Goal: Information Seeking & Learning: Learn about a topic

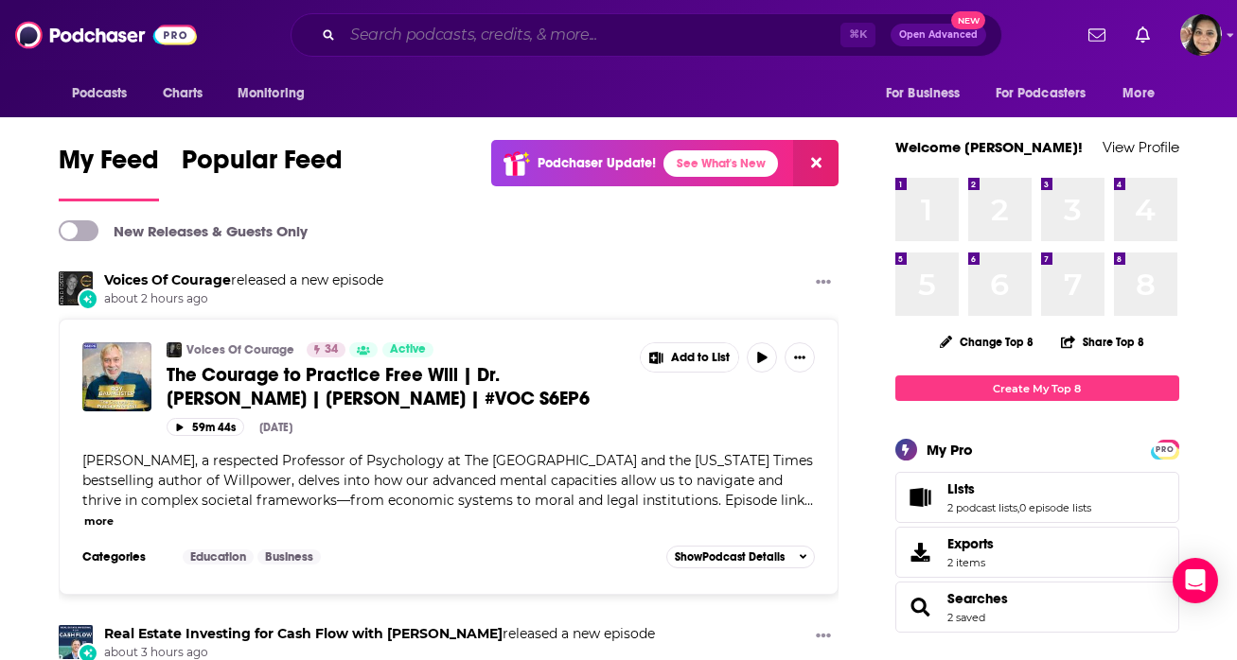
click at [453, 44] on input "Search podcasts, credits, & more..." at bounding box center [592, 35] width 498 height 30
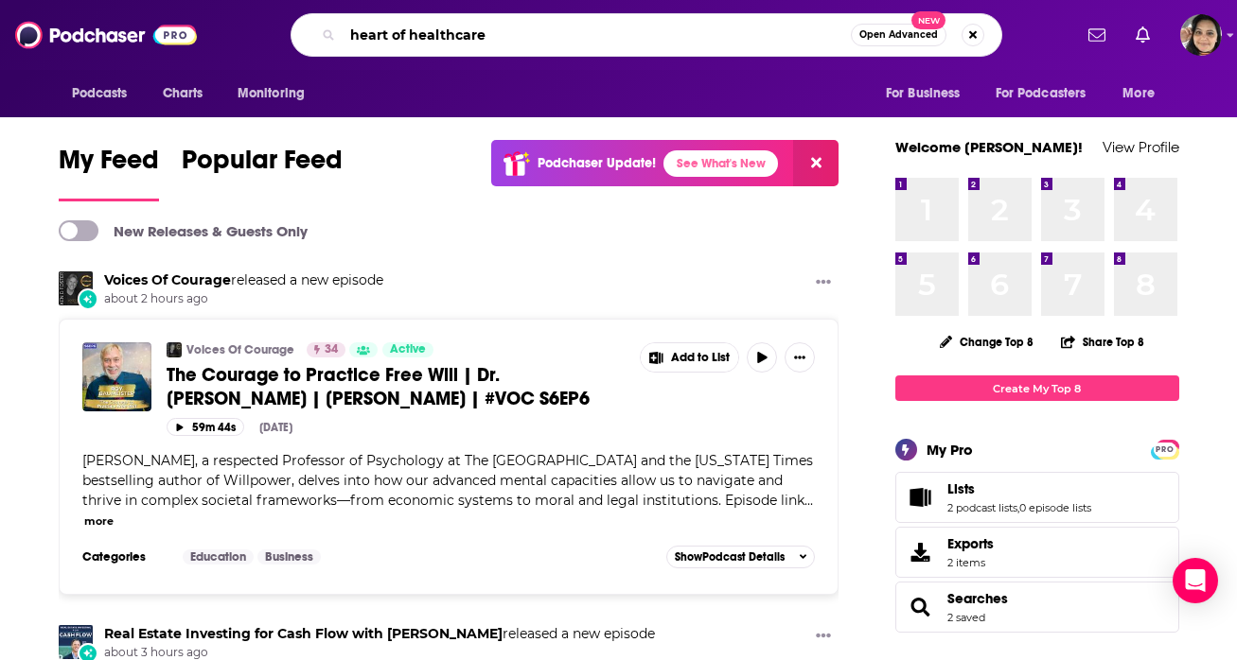
type input "heart of healthcare"
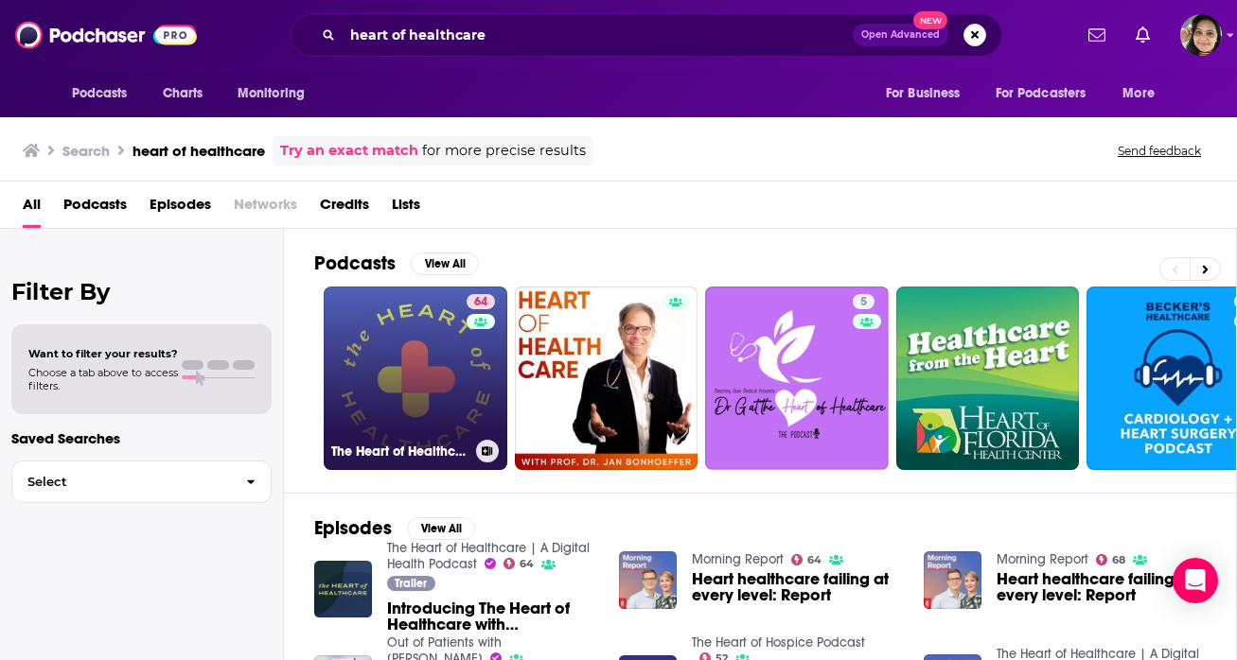
click at [412, 363] on link "64 The Heart of Healthcare | A Digital Health Podcast" at bounding box center [416, 379] width 184 height 184
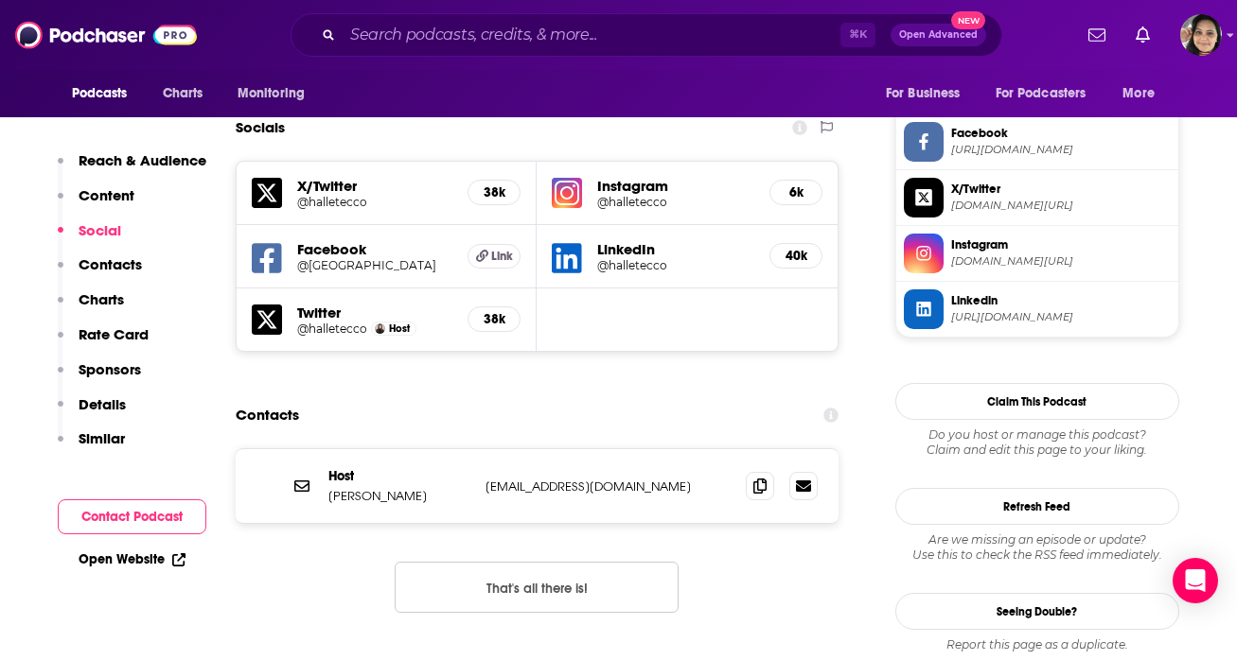
scroll to position [1676, 0]
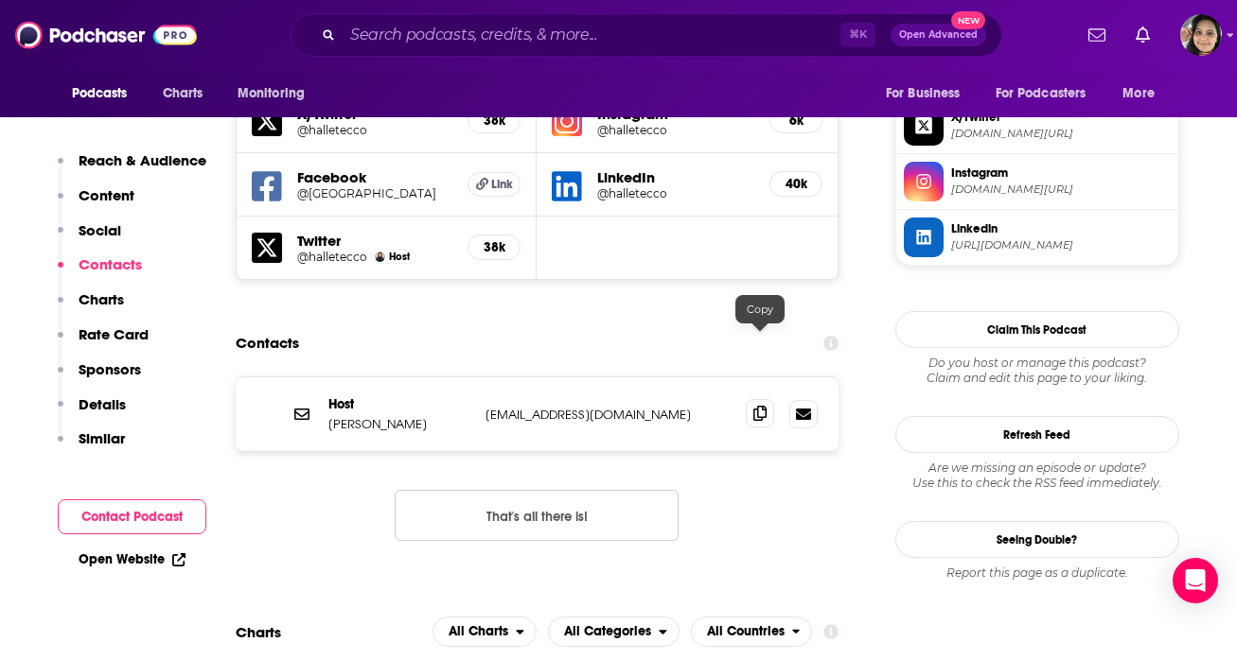
click at [761, 406] on icon at bounding box center [759, 413] width 13 height 15
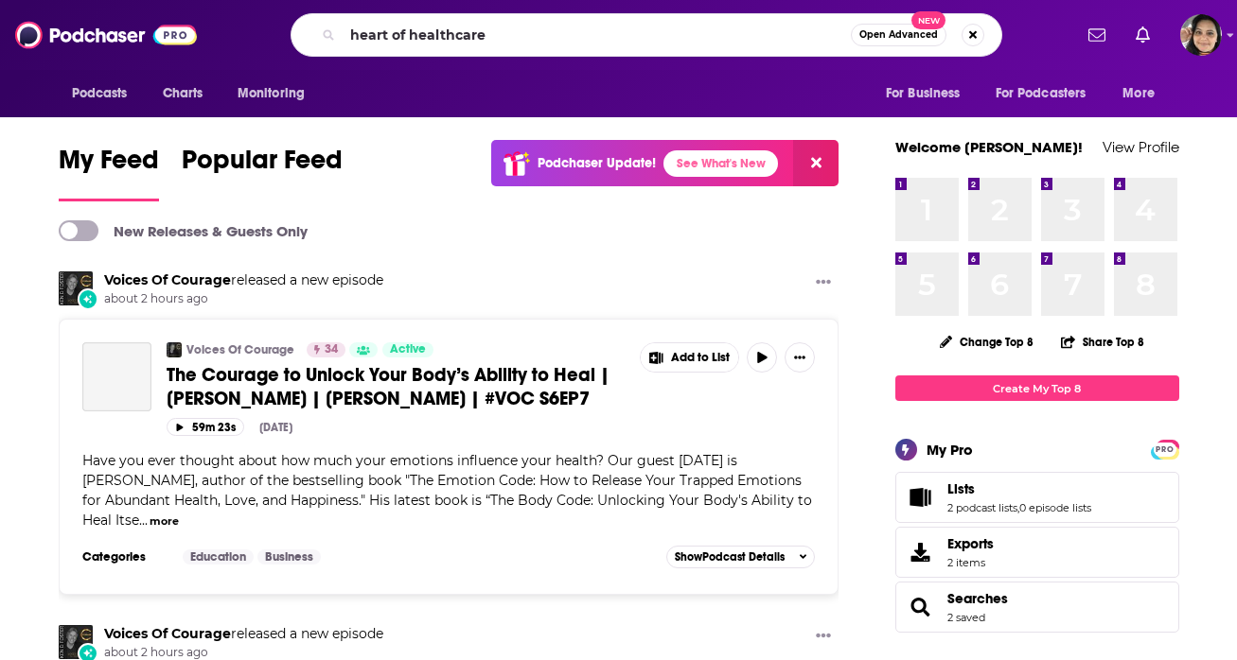
type input "heart of healthcare"
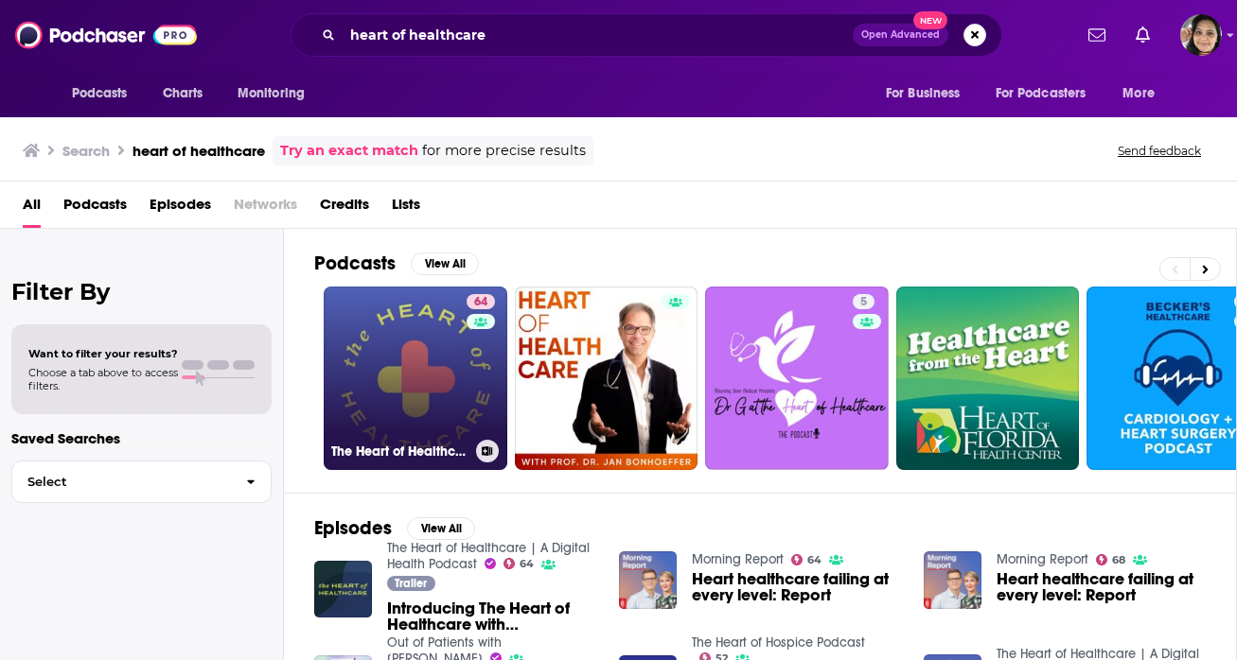
click at [411, 378] on link "64 The Heart of Healthcare | A Digital Health Podcast" at bounding box center [416, 379] width 184 height 184
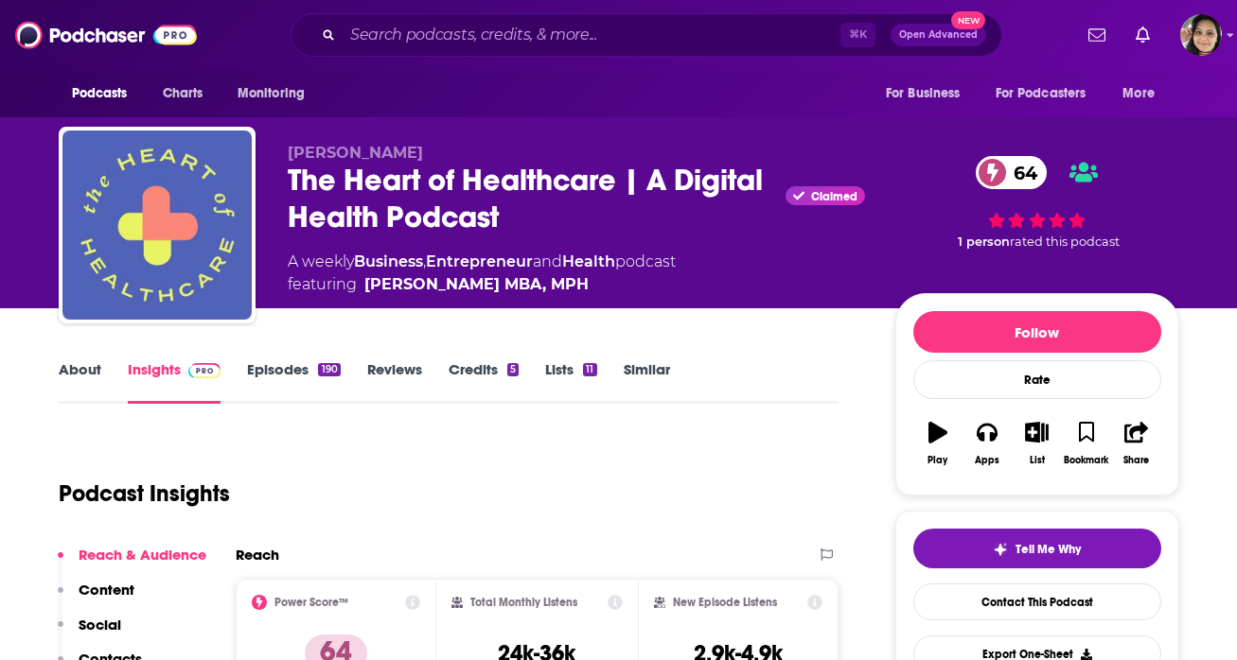
click at [650, 375] on link "Similar" at bounding box center [647, 382] width 46 height 44
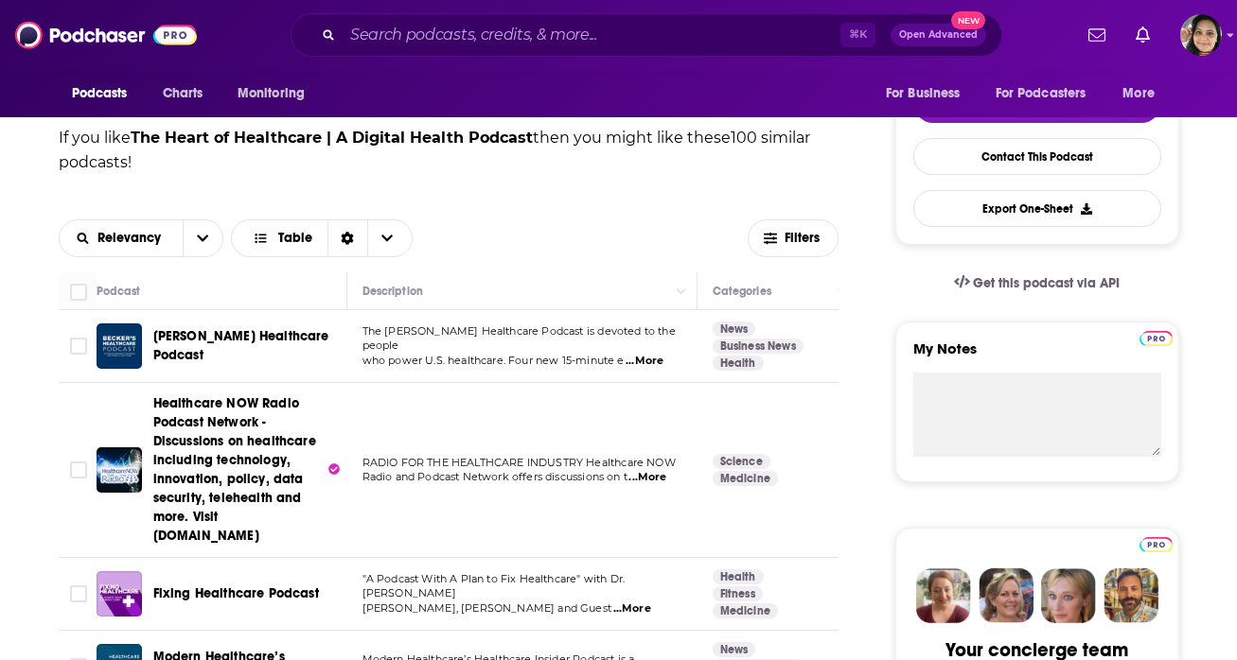
scroll to position [479, 0]
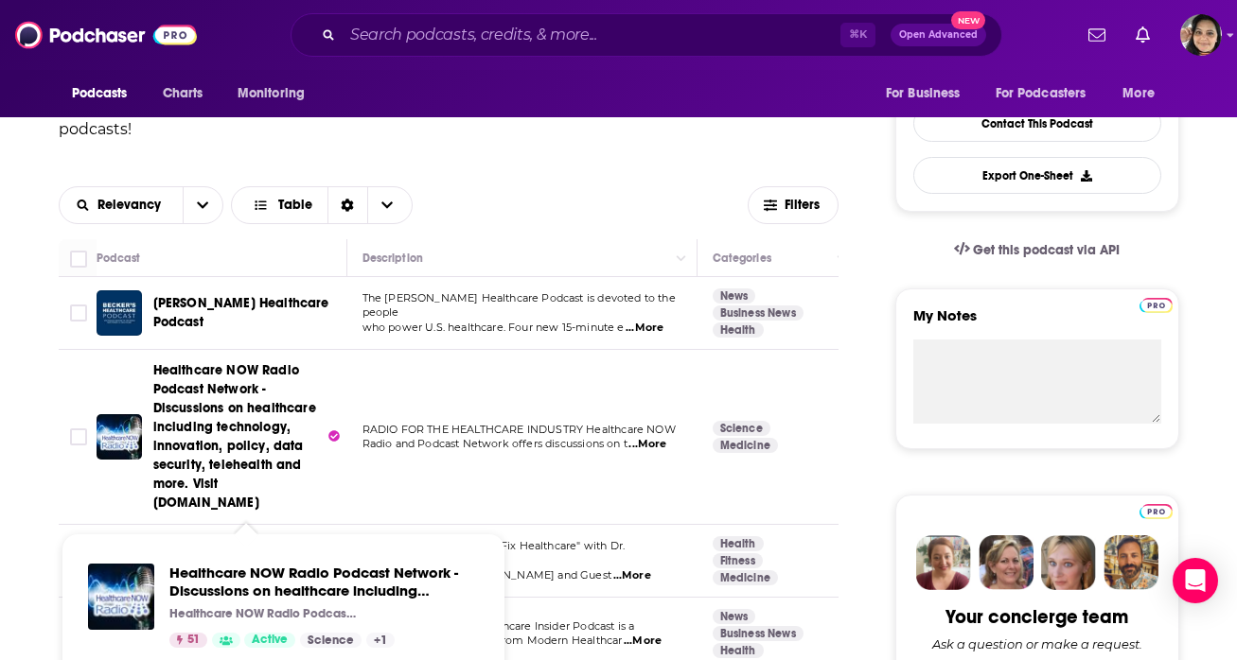
click at [217, 452] on span "Healthcare NOW Radio Podcast Network - Discussions on healthcare including tech…" at bounding box center [234, 436] width 163 height 149
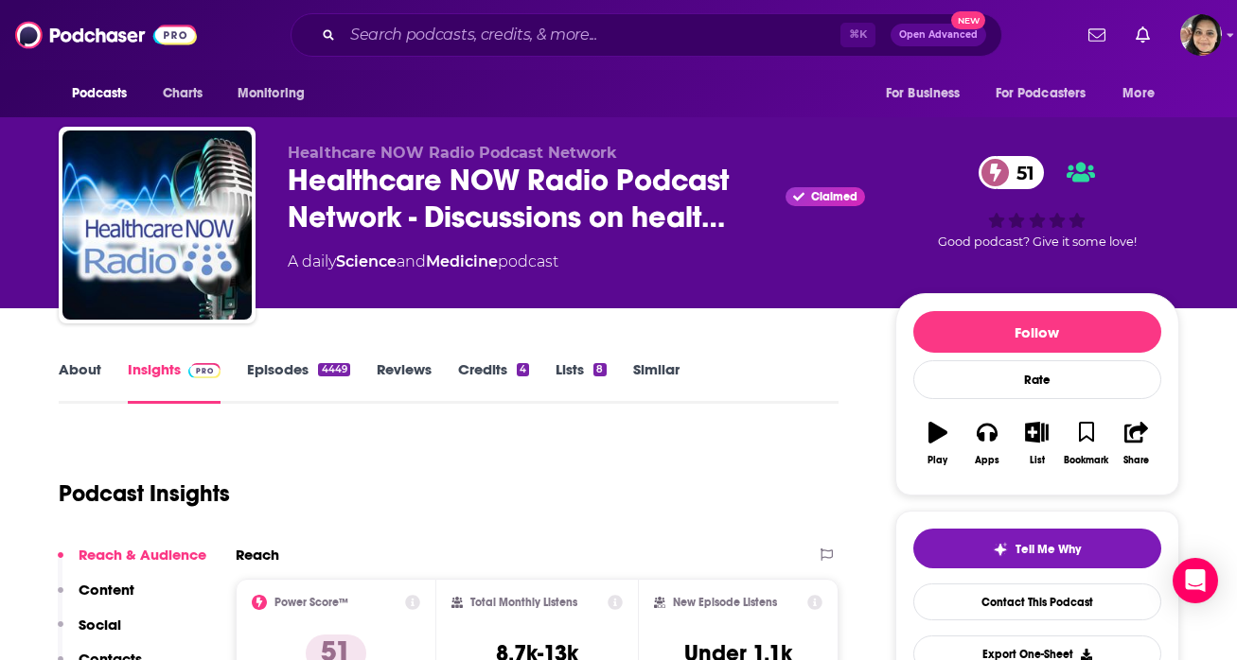
click at [90, 366] on link "About" at bounding box center [80, 382] width 43 height 44
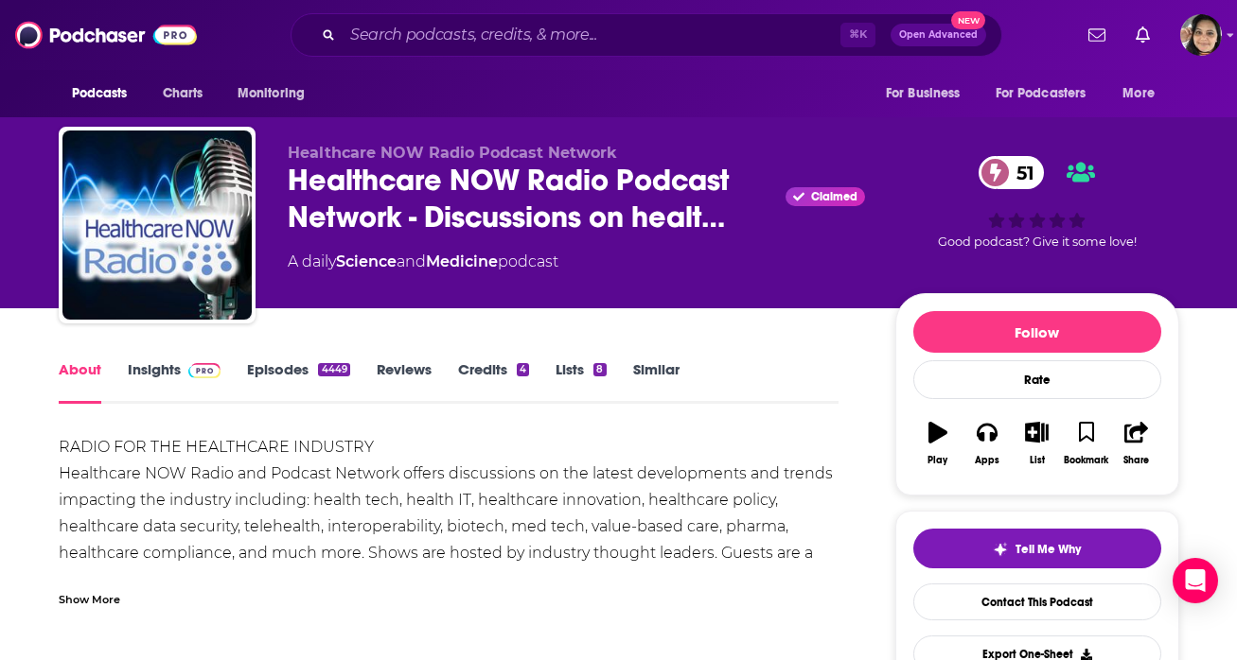
click at [95, 599] on div "Show More" at bounding box center [90, 598] width 62 height 18
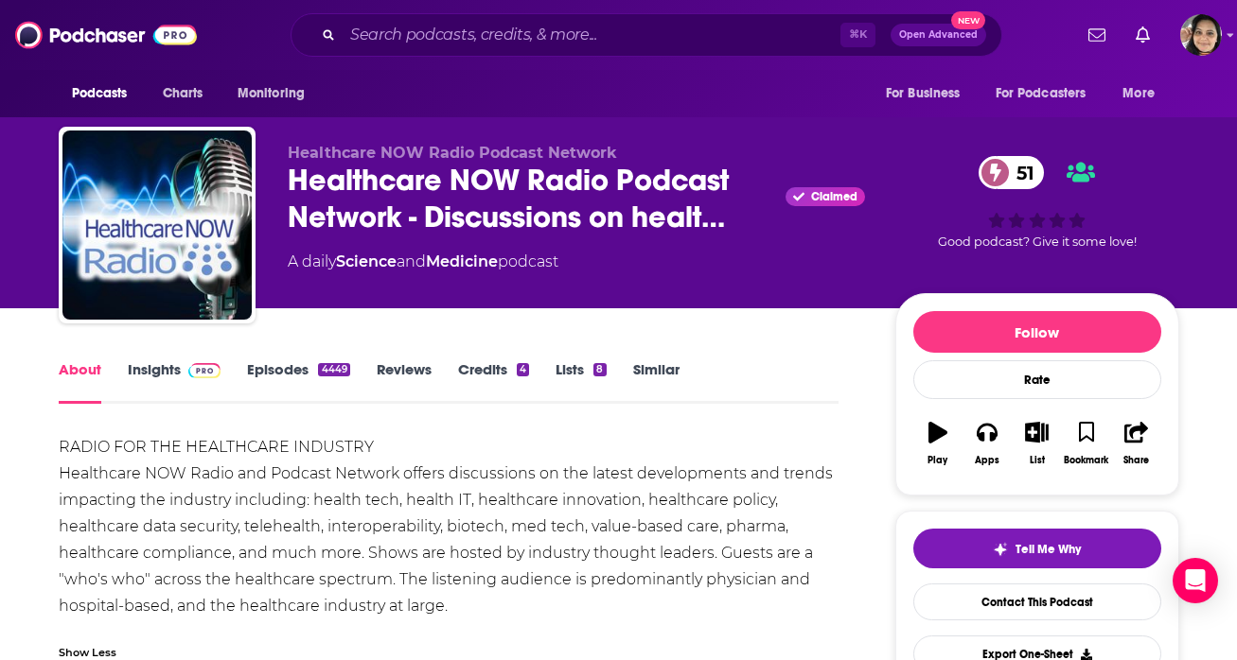
click at [280, 380] on link "Episodes 4449" at bounding box center [298, 382] width 102 height 44
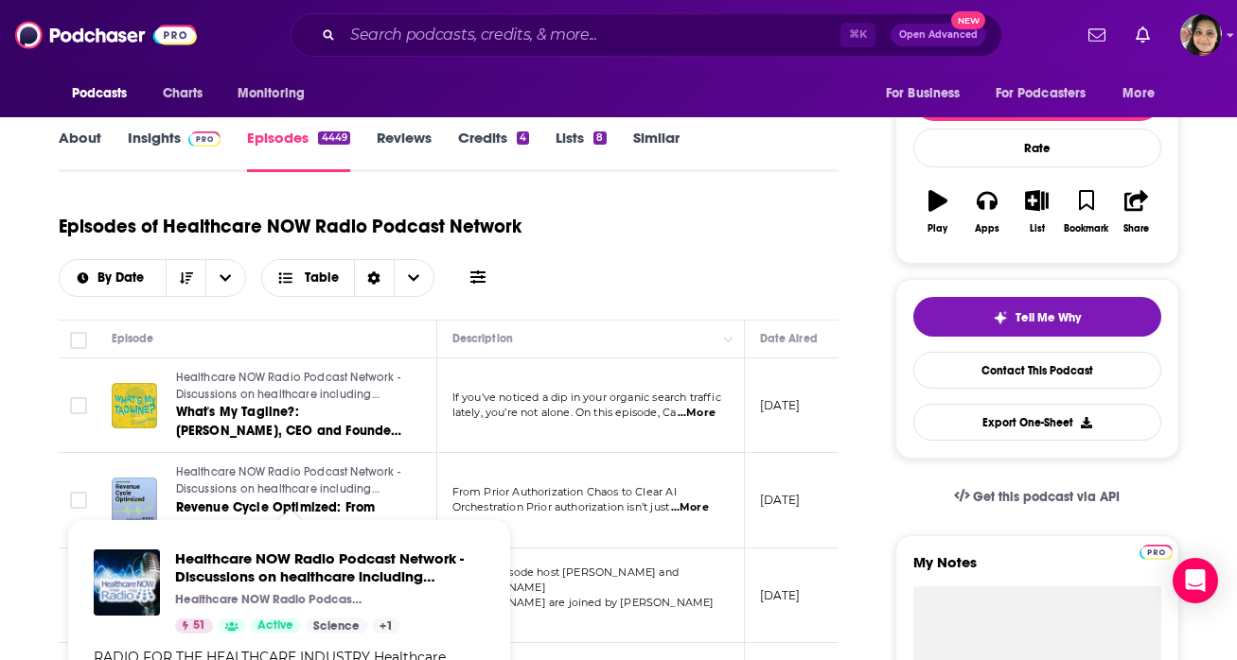
scroll to position [510, 0]
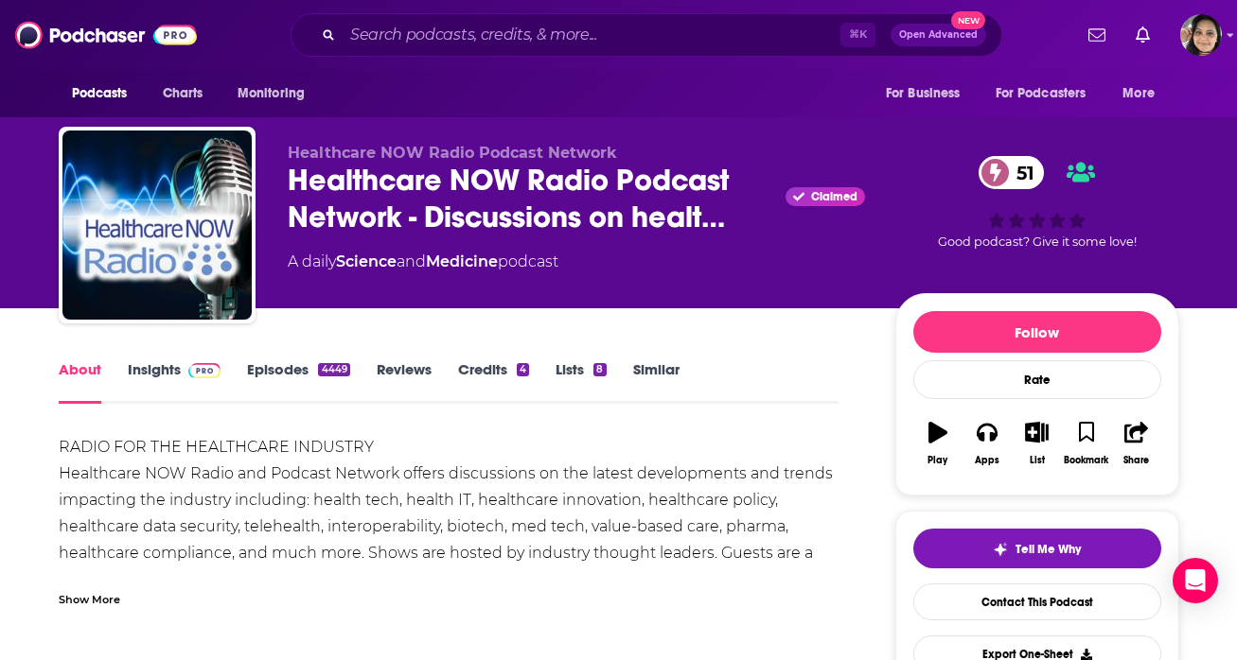
click at [141, 367] on link "Insights" at bounding box center [175, 382] width 94 height 44
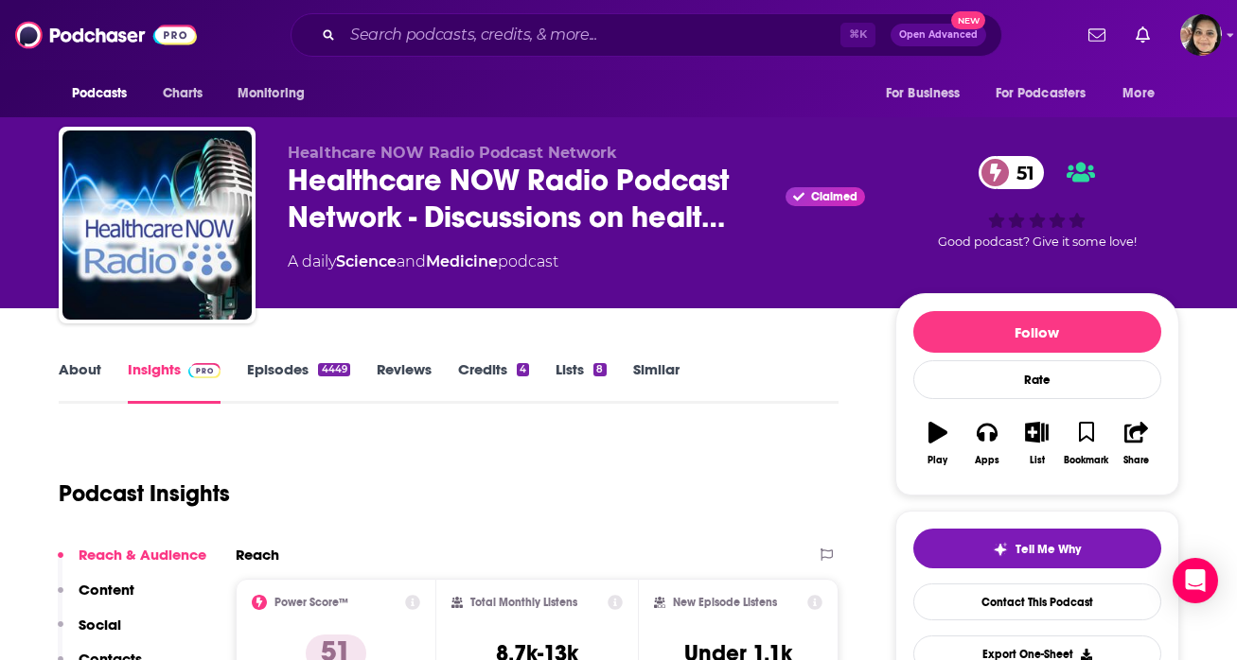
click at [287, 378] on link "Episodes 4449" at bounding box center [298, 382] width 102 height 44
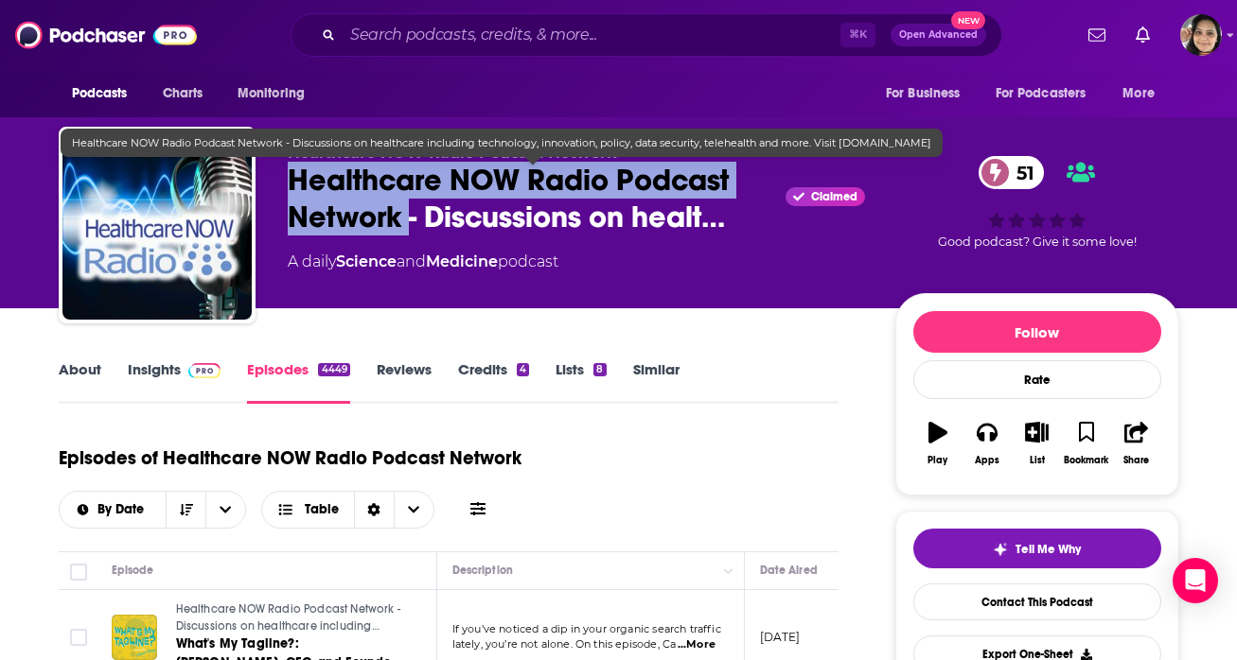
drag, startPoint x: 289, startPoint y: 176, endPoint x: 407, endPoint y: 230, distance: 130.0
click at [407, 230] on span "Healthcare NOW Radio Podcast Network - Discussions on healt…" at bounding box center [533, 199] width 491 height 74
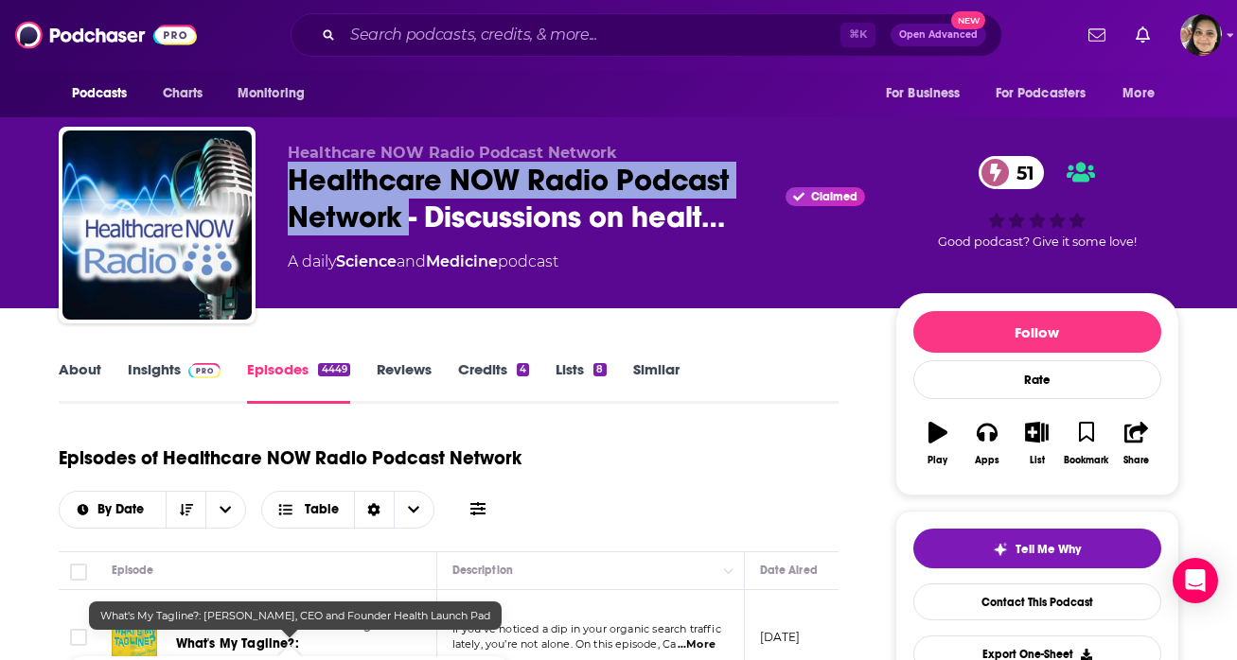
click at [276, 637] on span "What's My Tagline?: Adam Turinas, CEO and Founder Health Launch Pad" at bounding box center [289, 663] width 226 height 54
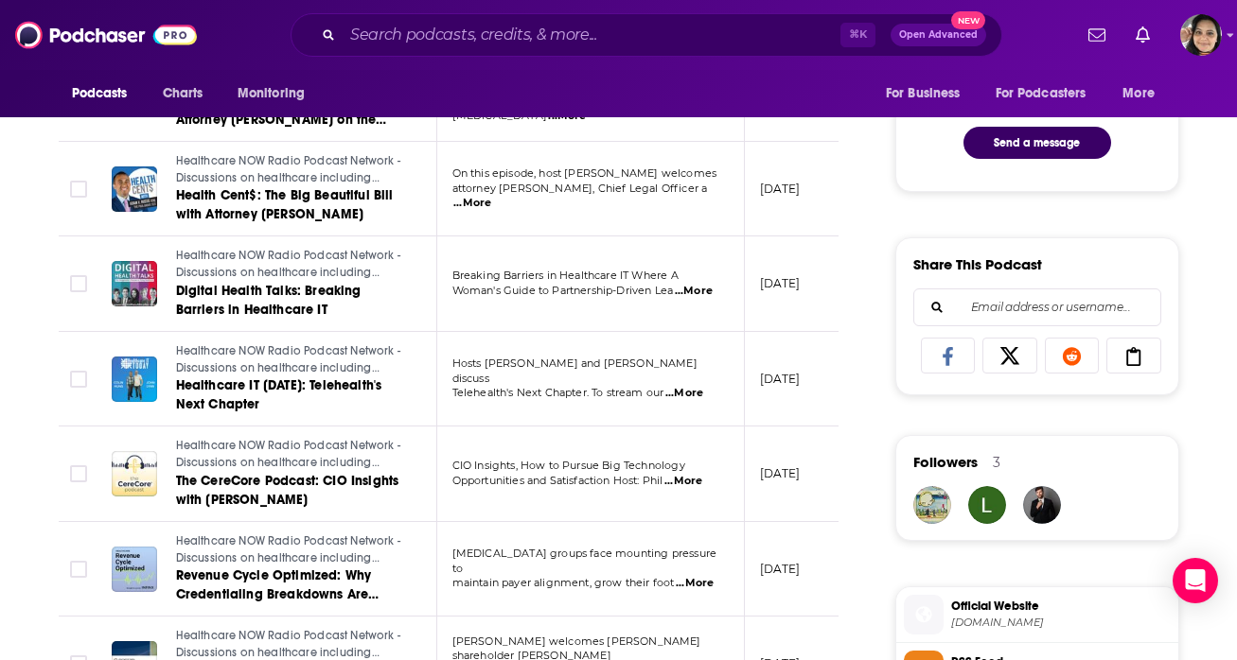
scroll to position [1020, 0]
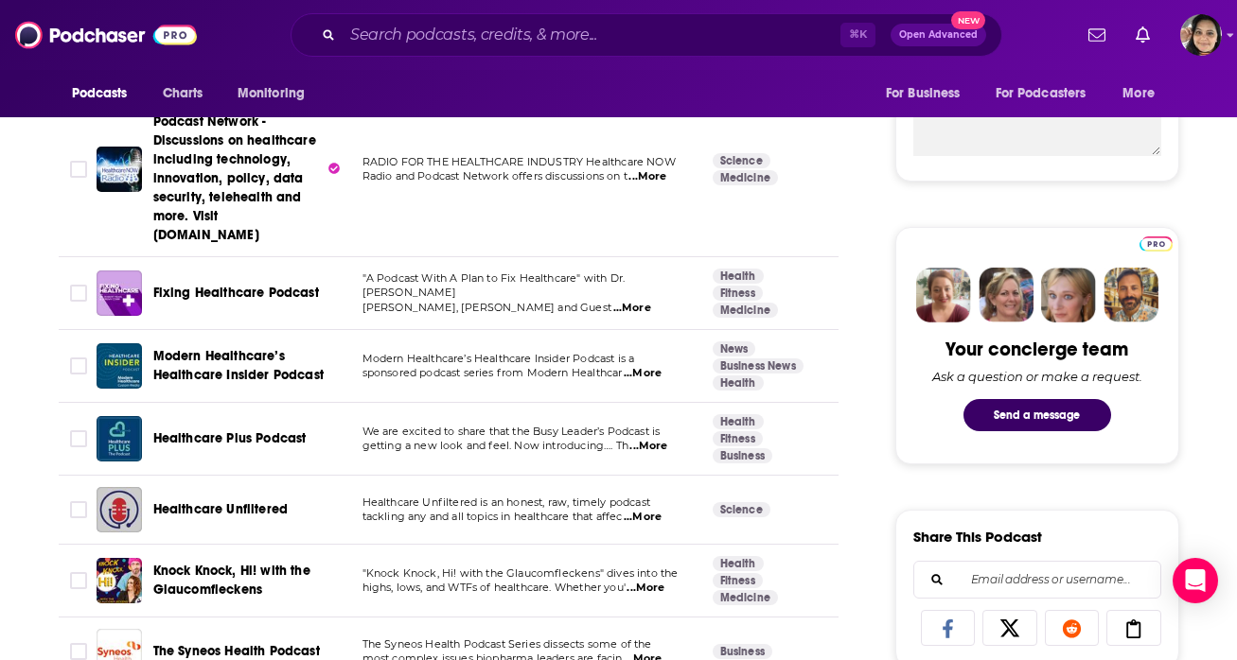
scroll to position [762, 0]
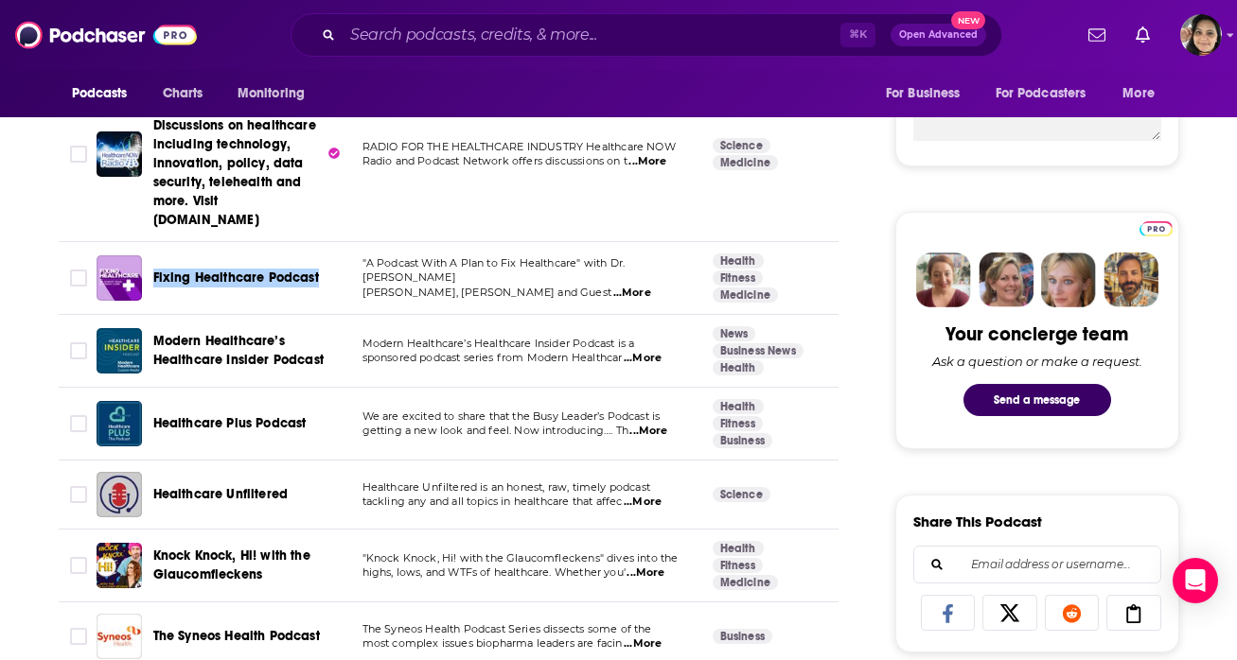
drag, startPoint x: 236, startPoint y: 272, endPoint x: 402, endPoint y: 9, distance: 311.3
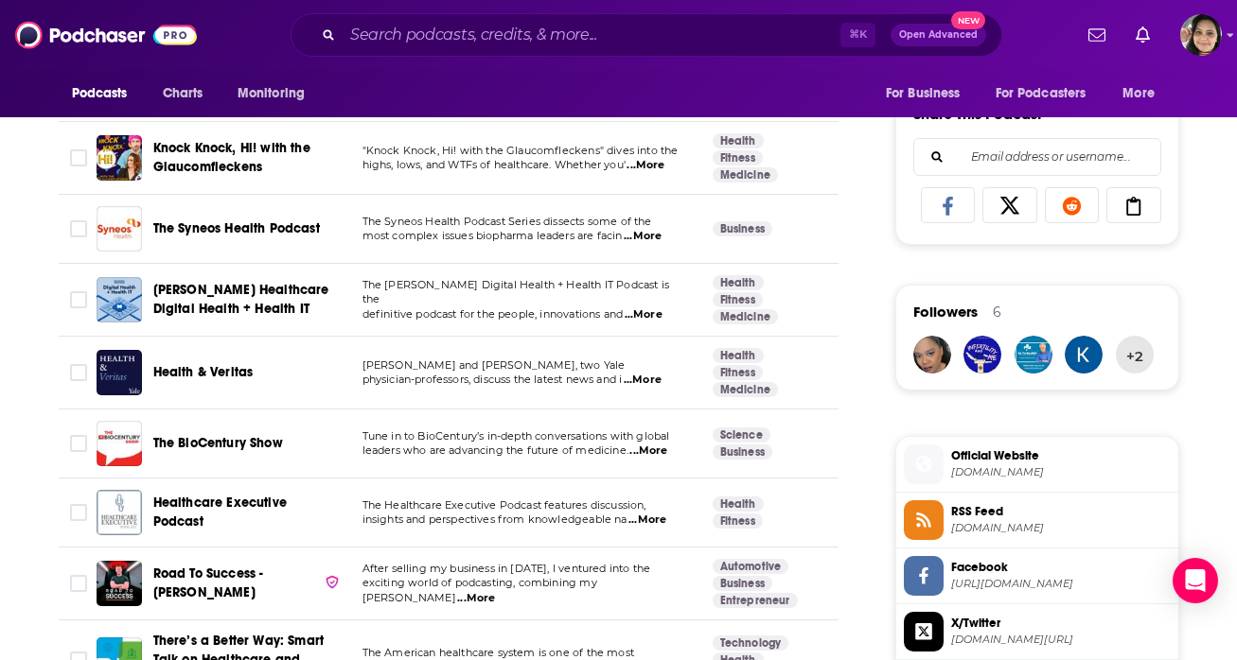
scroll to position [1258, 0]
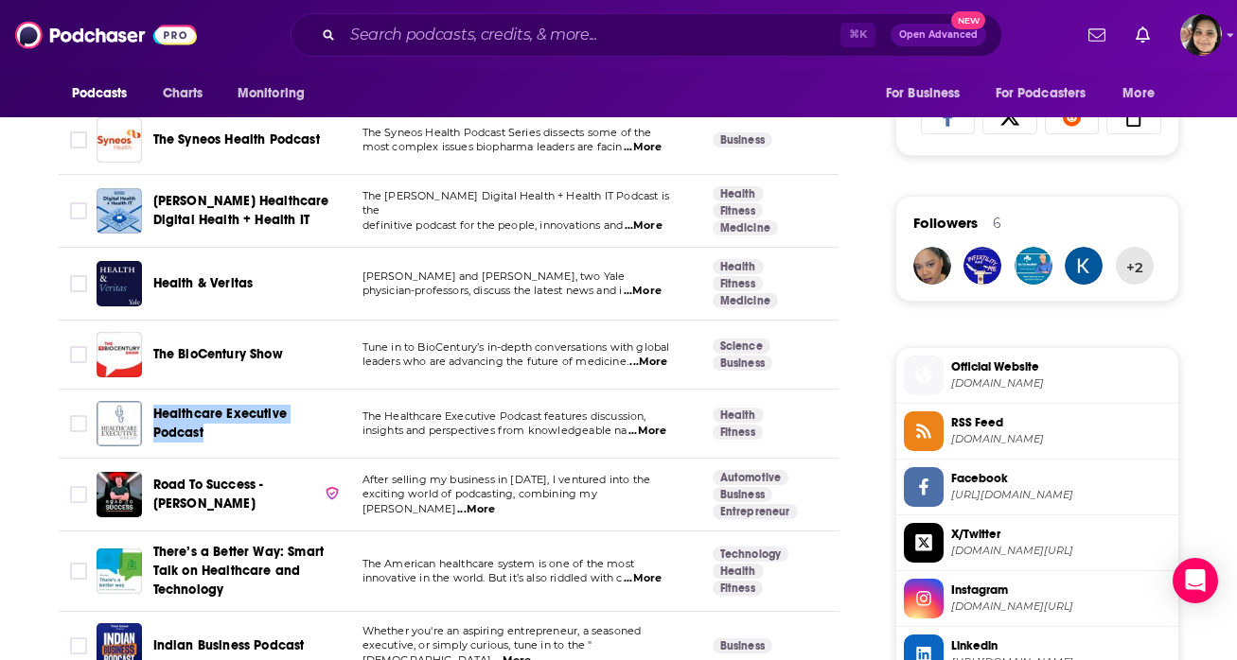
drag, startPoint x: 246, startPoint y: 425, endPoint x: 366, endPoint y: 90, distance: 355.8
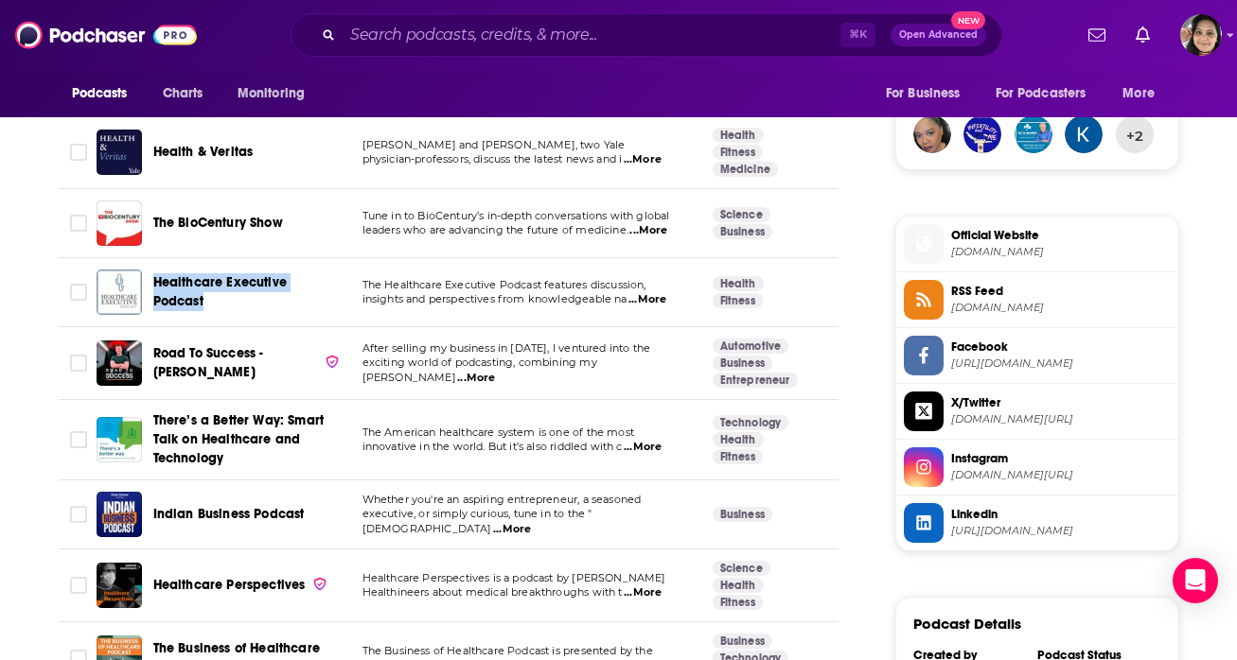
scroll to position [1430, 0]
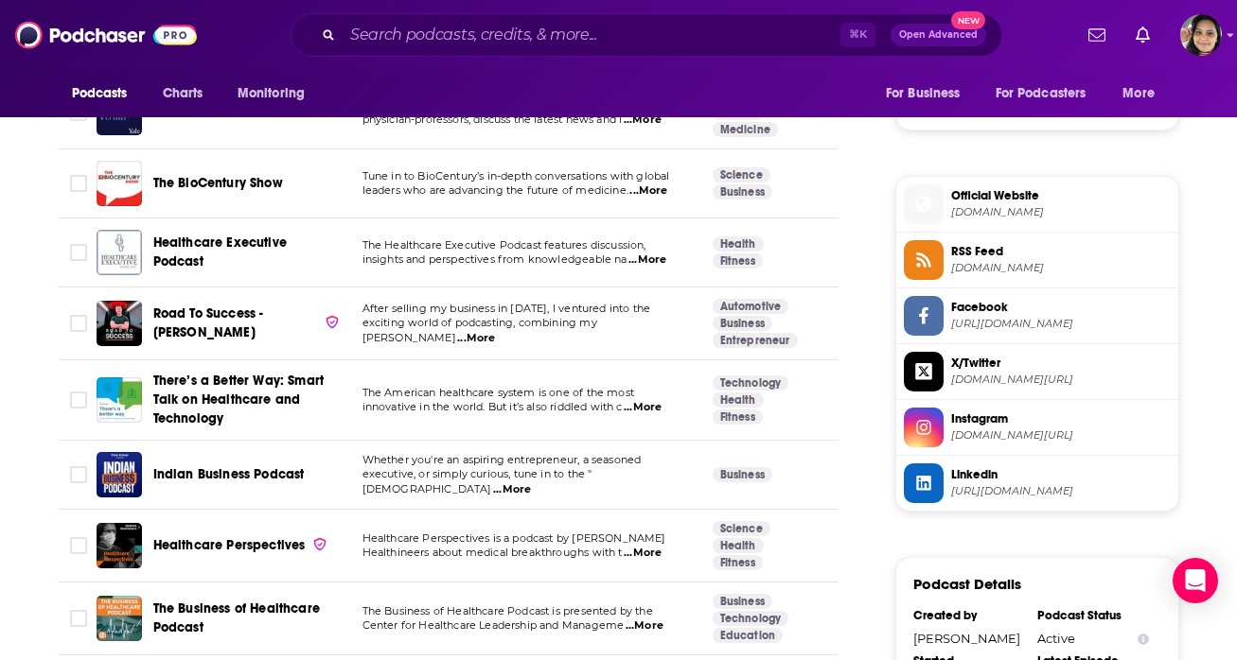
click at [645, 411] on span "...More" at bounding box center [643, 407] width 38 height 15
drag, startPoint x: 237, startPoint y: 381, endPoint x: 483, endPoint y: 12, distance: 443.5
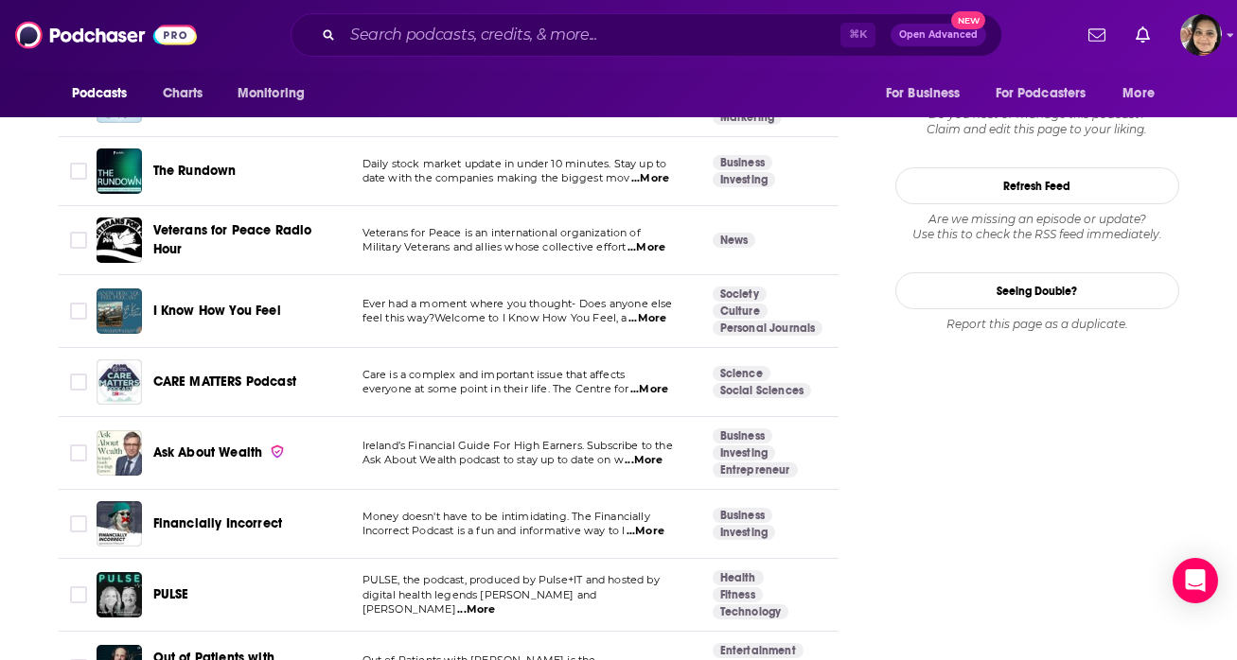
scroll to position [2282, 0]
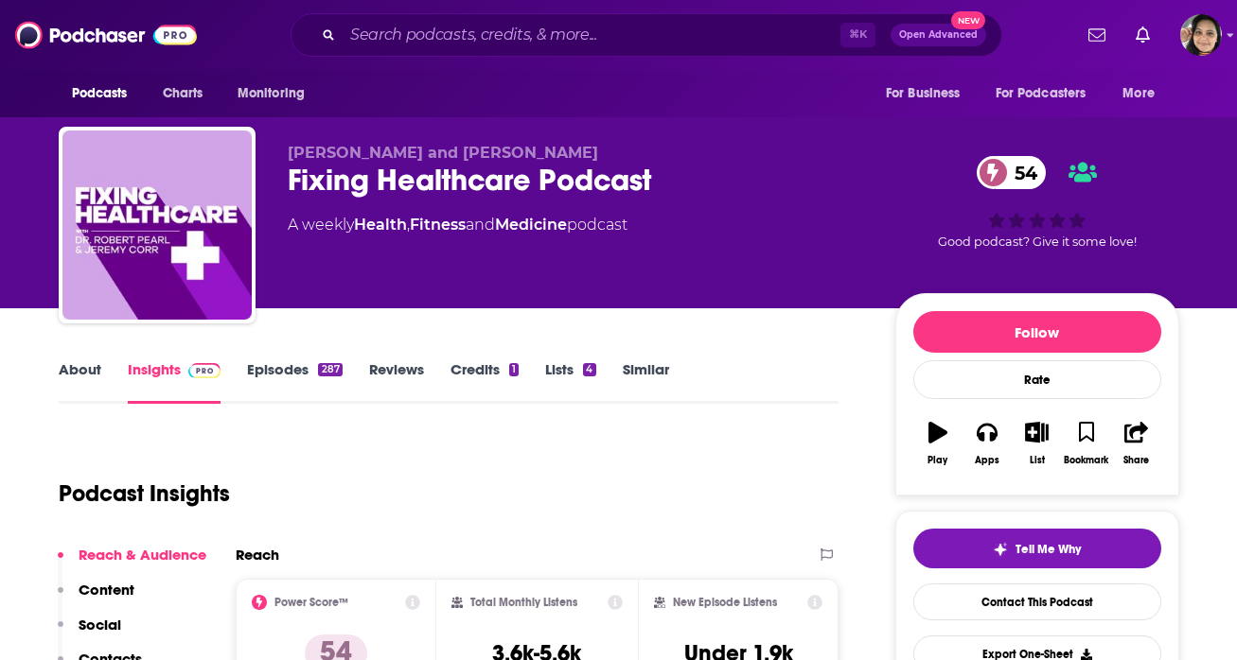
click at [91, 380] on link "About" at bounding box center [80, 382] width 43 height 44
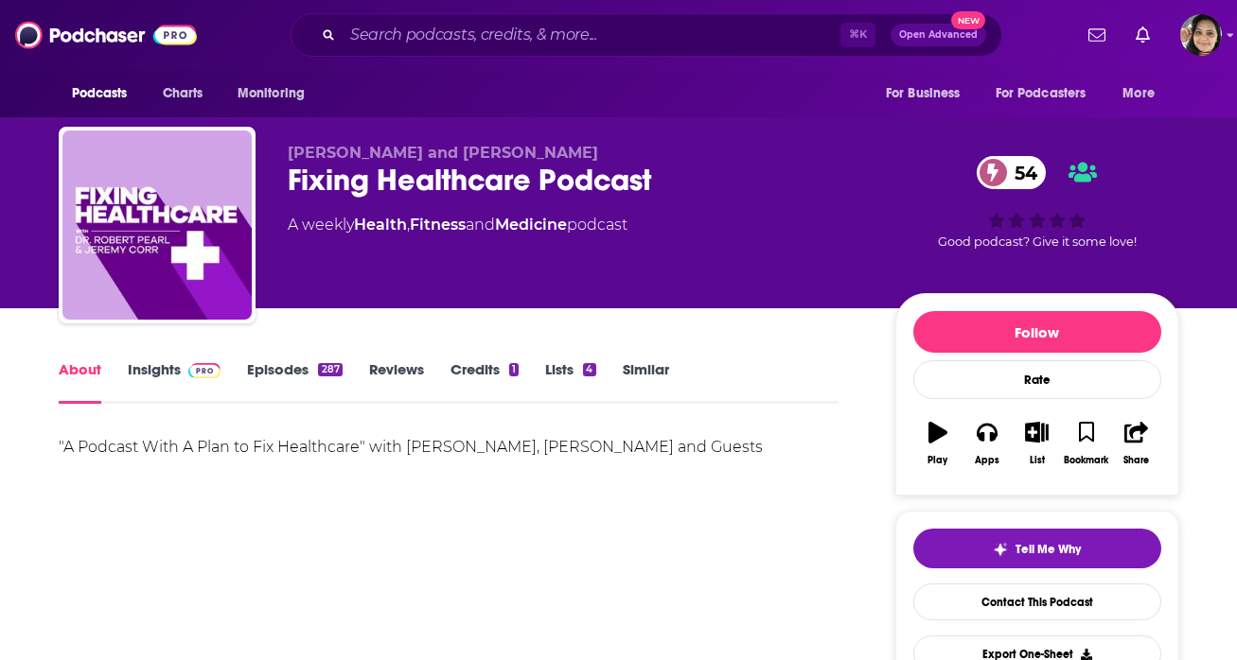
click at [298, 377] on link "Episodes 287" at bounding box center [294, 382] width 95 height 44
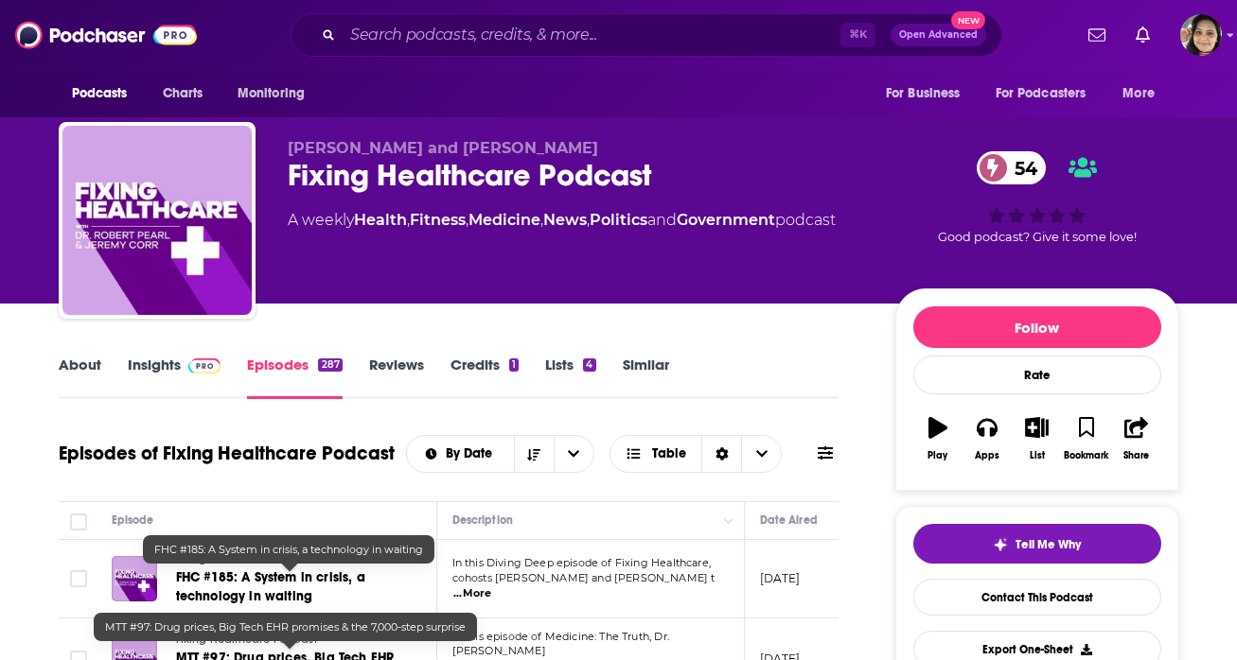
scroll to position [207, 0]
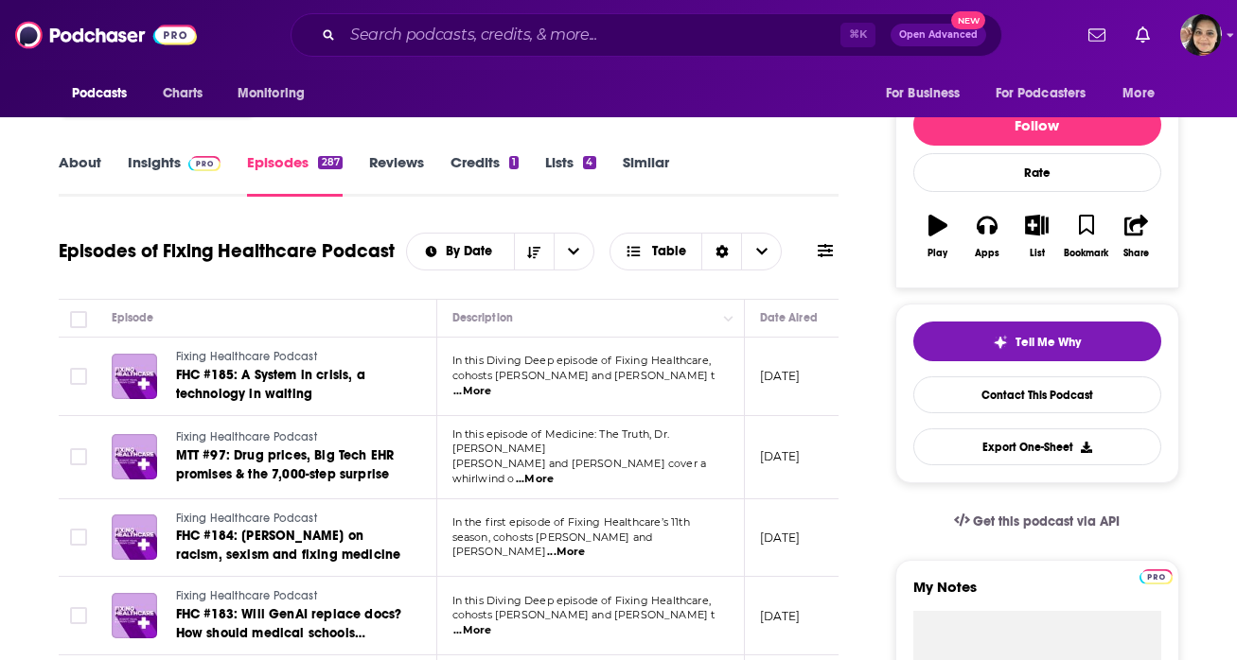
click at [554, 472] on span "...More" at bounding box center [535, 479] width 38 height 15
click at [661, 590] on td "In this Diving Deep episode of Fixing Healthcare, cohosts Dr. Robert Pearl and …" at bounding box center [591, 616] width 308 height 79
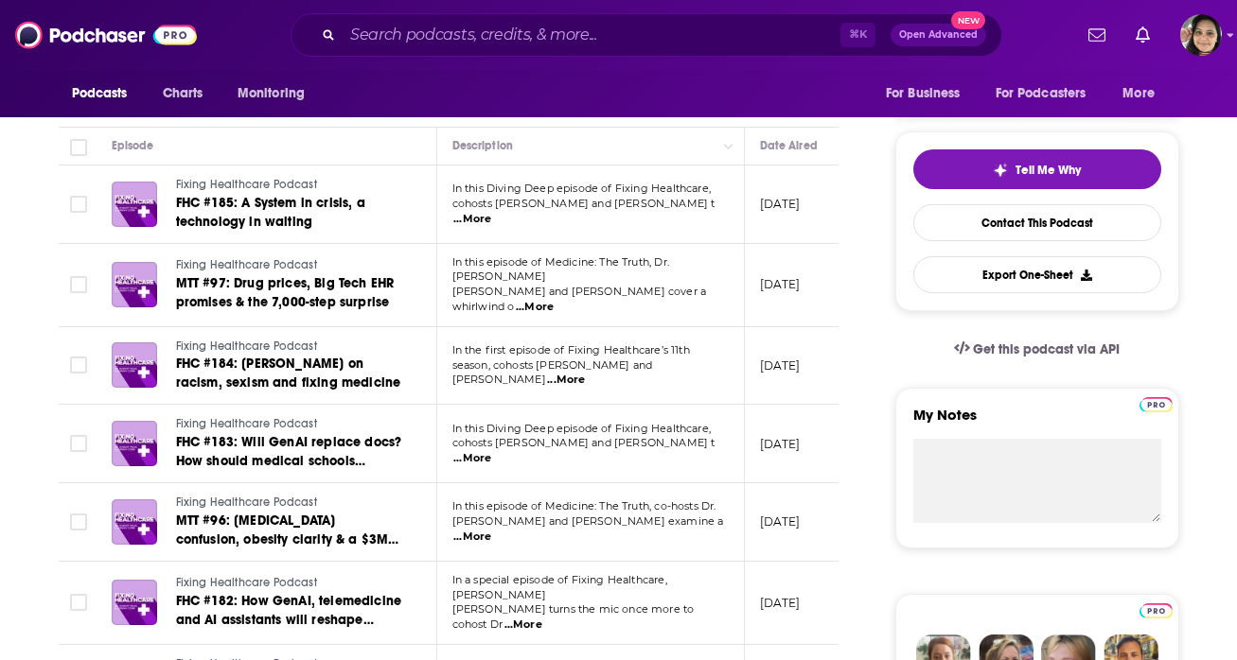
scroll to position [381, 0]
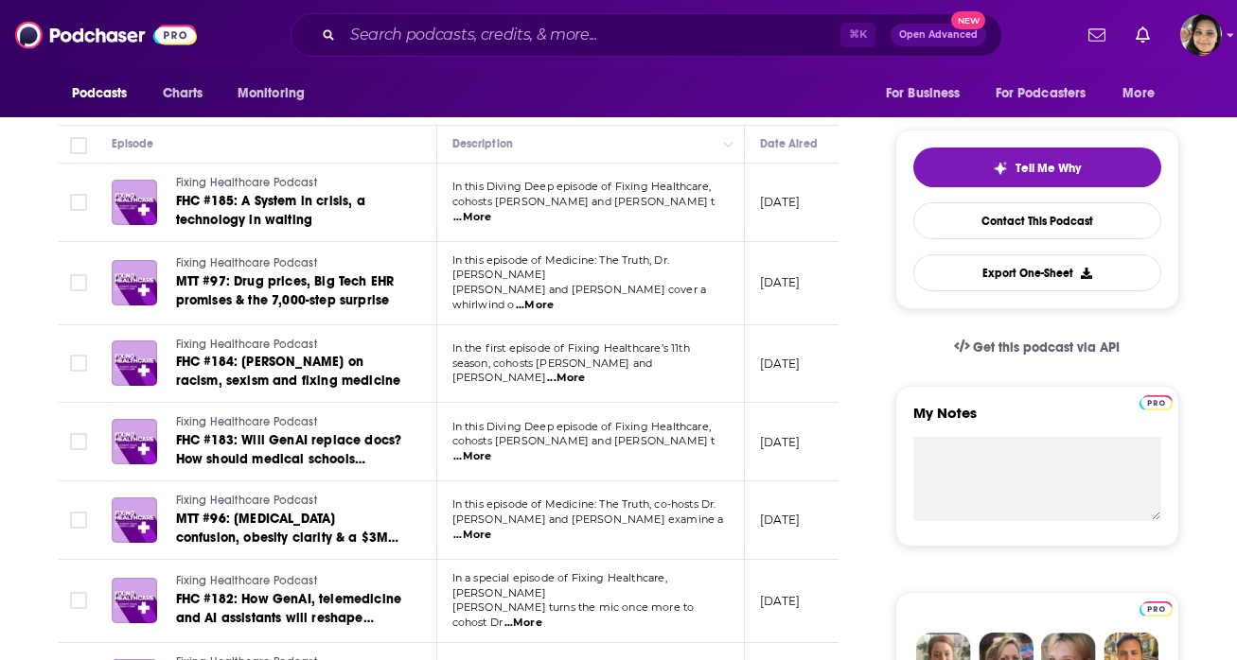
click at [491, 449] on span "...More" at bounding box center [472, 456] width 38 height 15
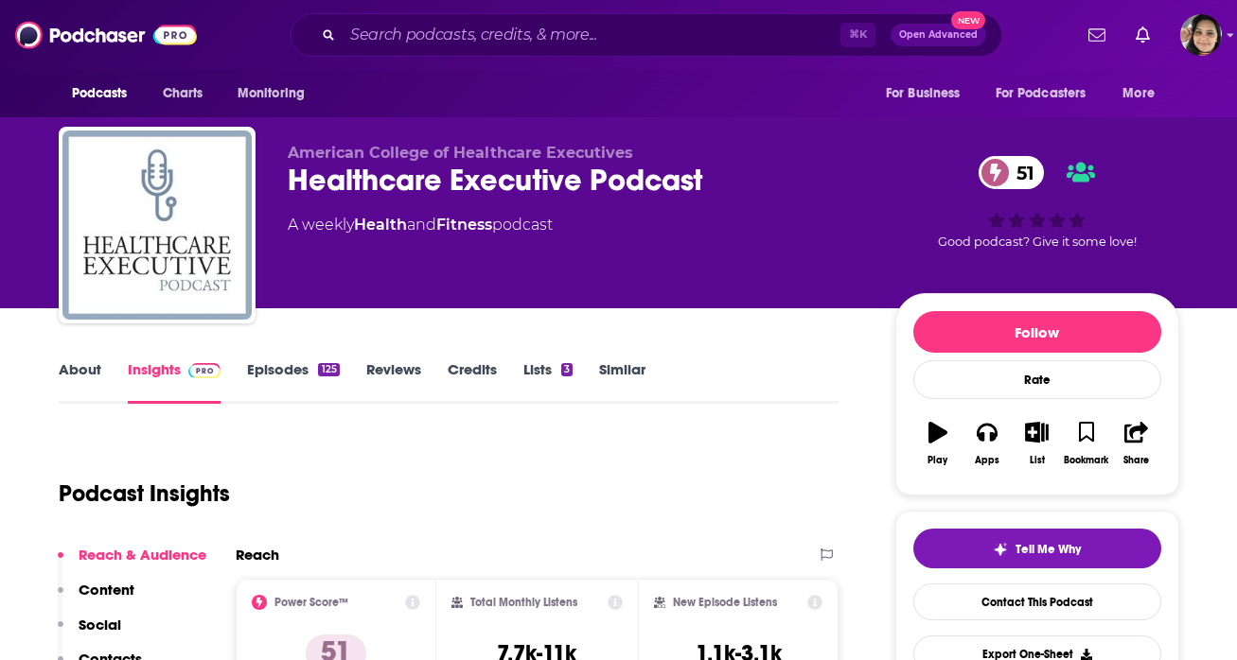
click at [69, 360] on link "About" at bounding box center [80, 382] width 43 height 44
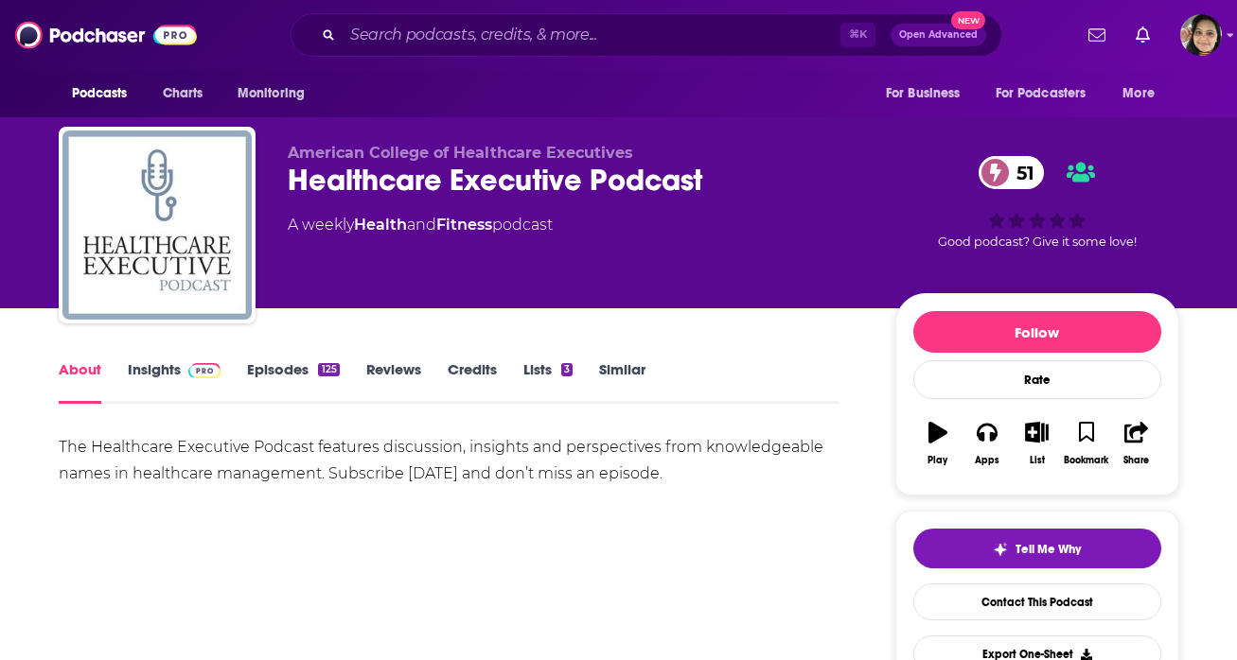
click at [173, 364] on link "Insights" at bounding box center [175, 382] width 94 height 44
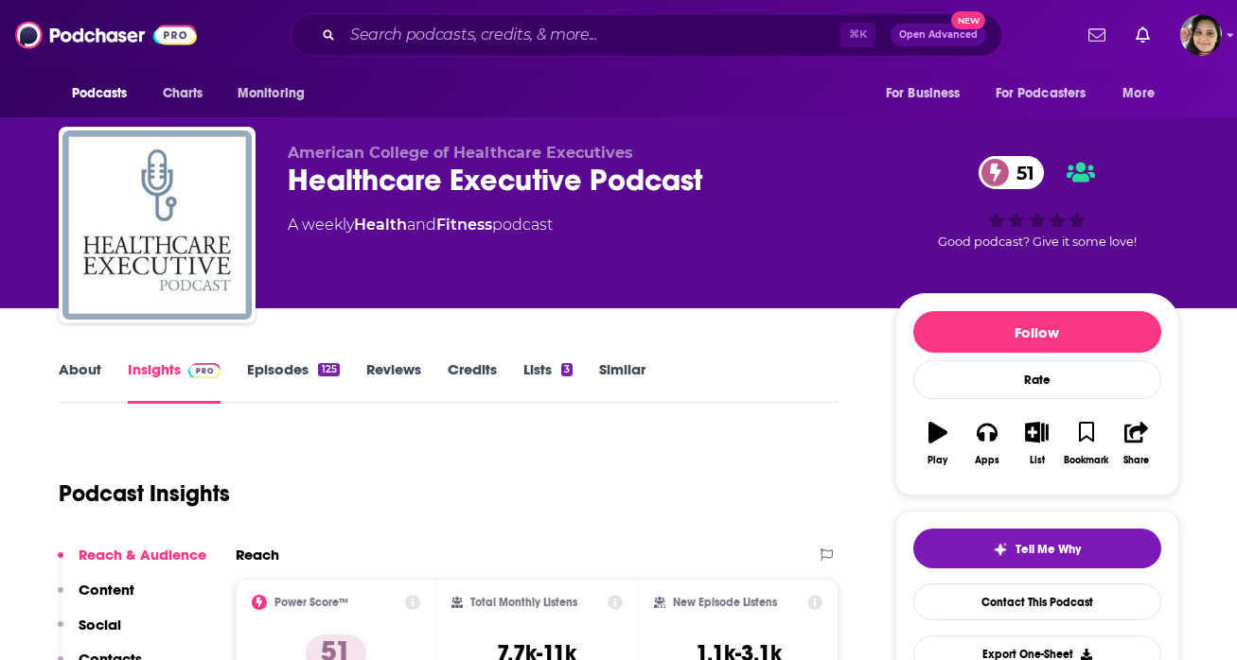
click at [283, 365] on link "Episodes 125" at bounding box center [293, 382] width 92 height 44
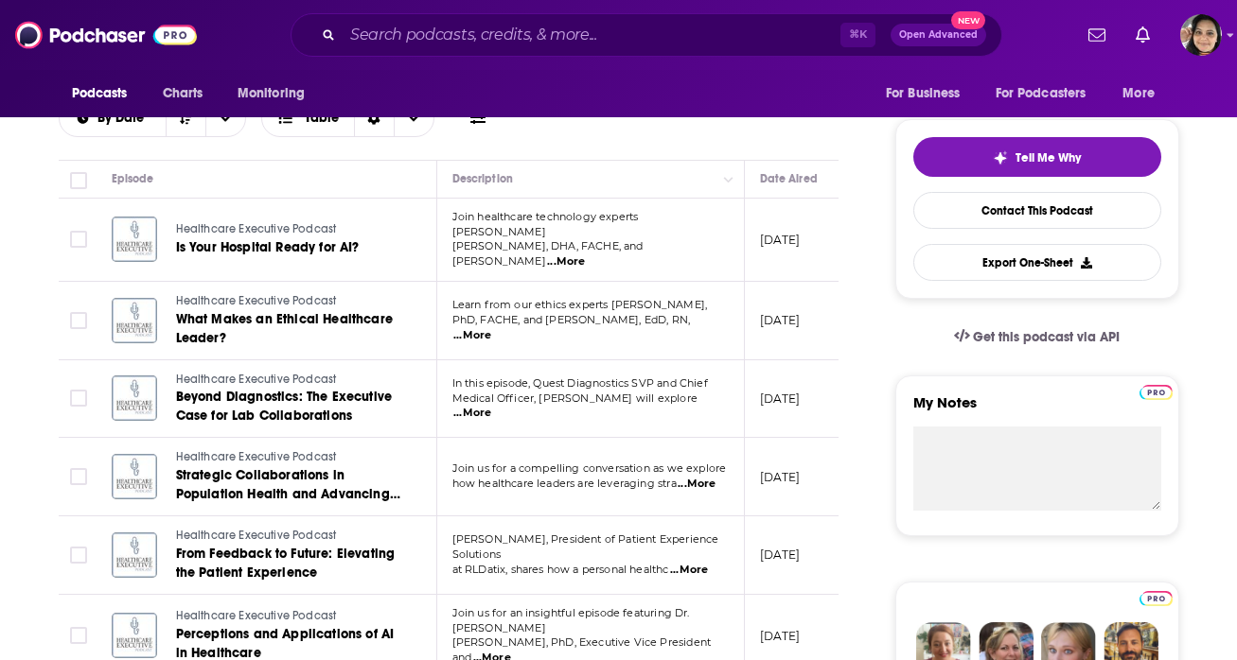
scroll to position [395, 0]
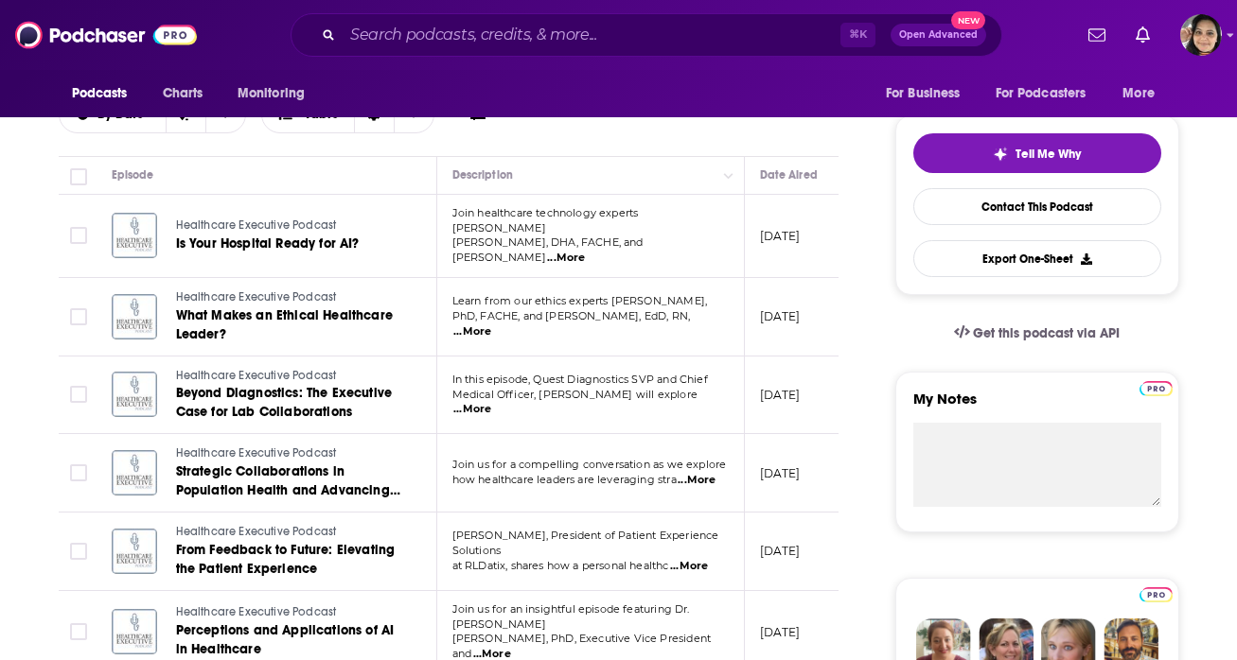
click at [702, 473] on span "...More" at bounding box center [696, 480] width 38 height 15
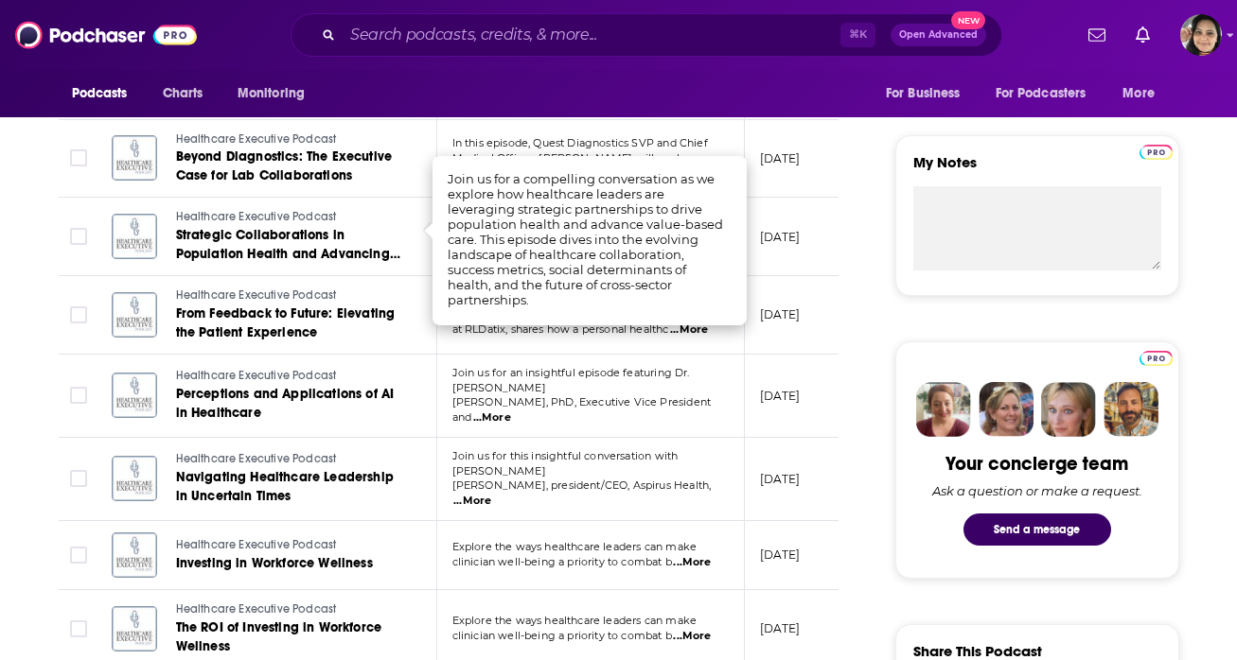
scroll to position [635, 0]
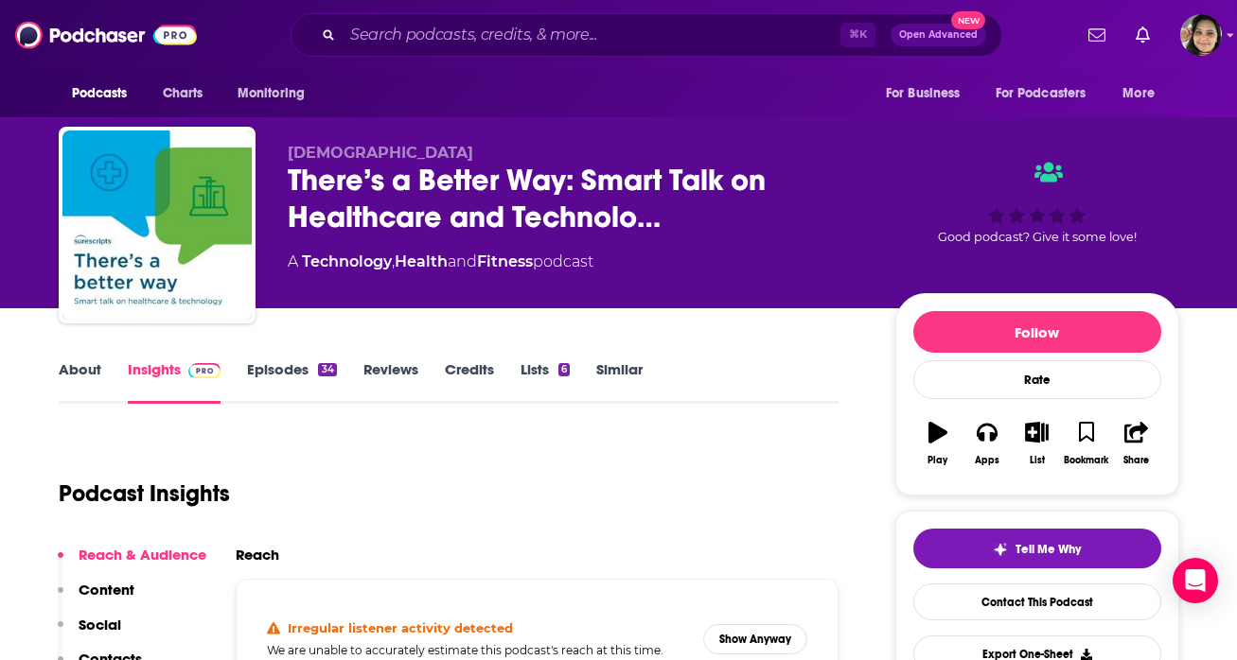
click at [286, 372] on link "Episodes 34" at bounding box center [291, 382] width 89 height 44
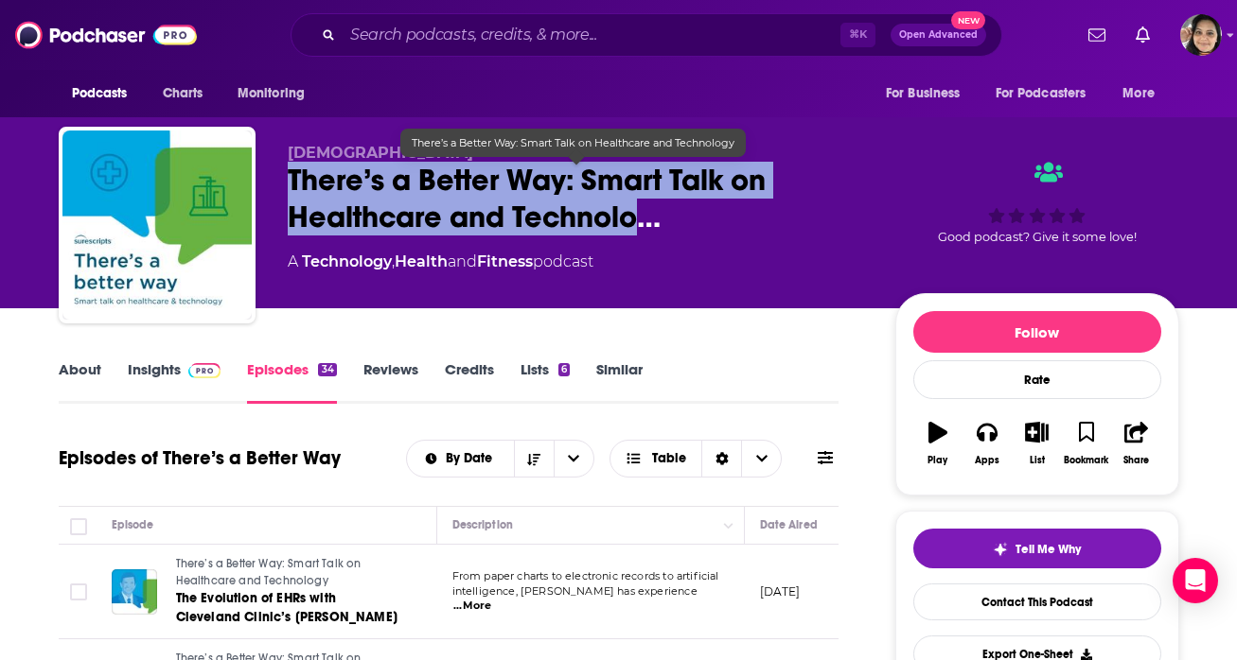
drag, startPoint x: 290, startPoint y: 172, endPoint x: 639, endPoint y: 223, distance: 351.9
click at [639, 223] on span "There’s a Better Way: Smart Talk on Healthcare and Technolo…" at bounding box center [576, 199] width 577 height 74
copy h2 "There’s a Better Way: Smart Talk on Healthcare and Technolo"
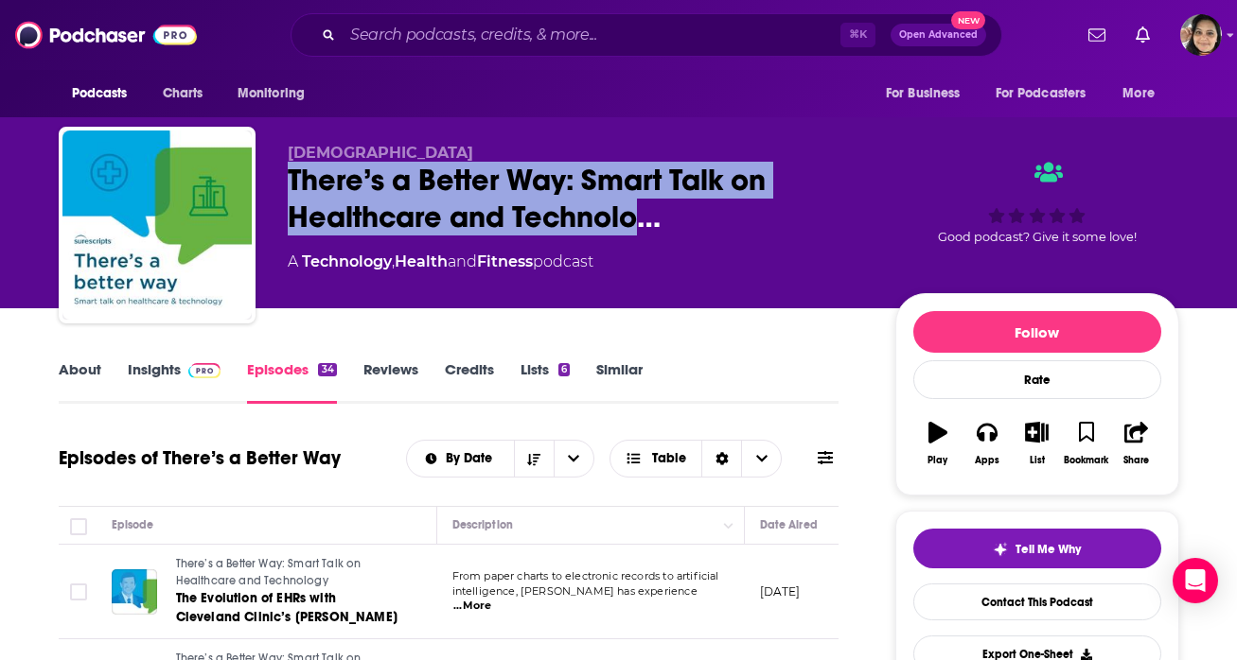
click at [622, 362] on link "Similar" at bounding box center [619, 382] width 46 height 44
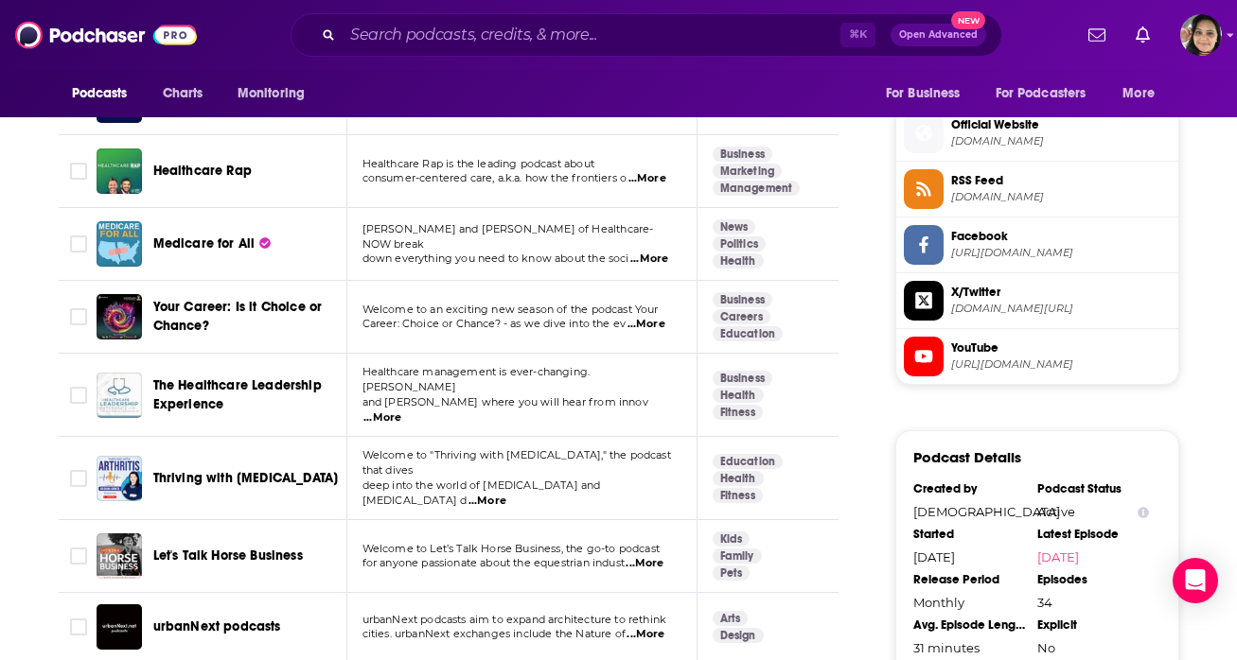
scroll to position [1508, 0]
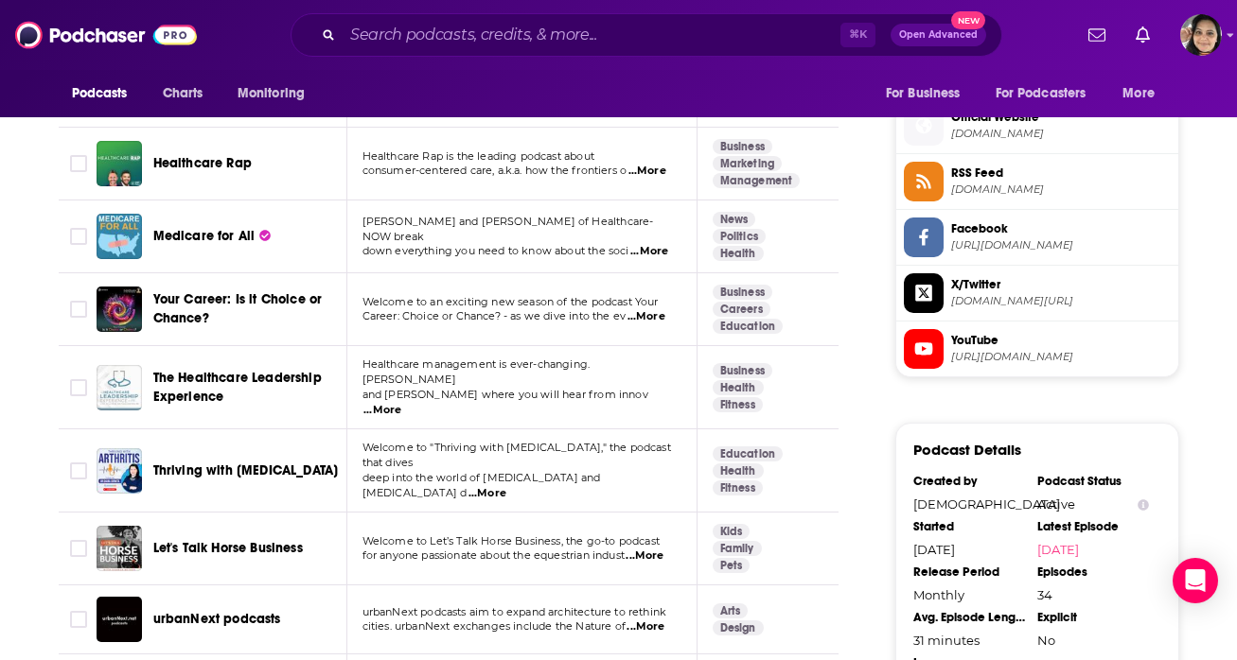
click at [401, 403] on span "...More" at bounding box center [382, 410] width 38 height 15
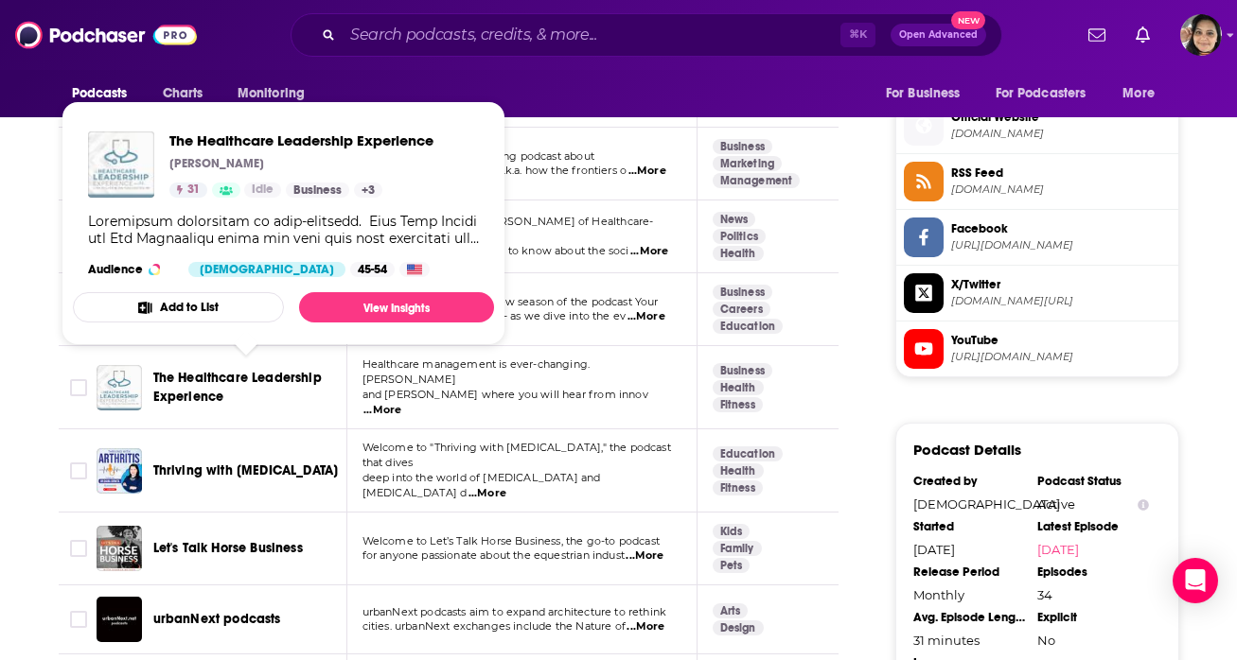
click at [270, 374] on span "The Healthcare Leadership Experience" at bounding box center [237, 387] width 168 height 35
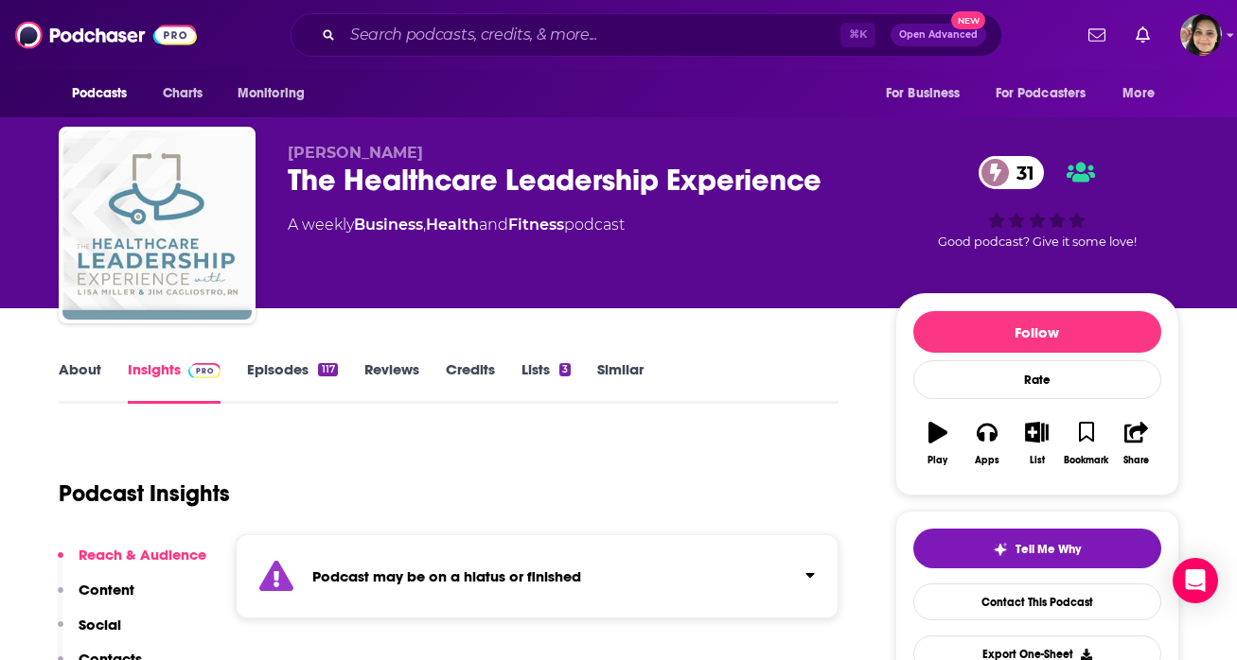
scroll to position [39, 0]
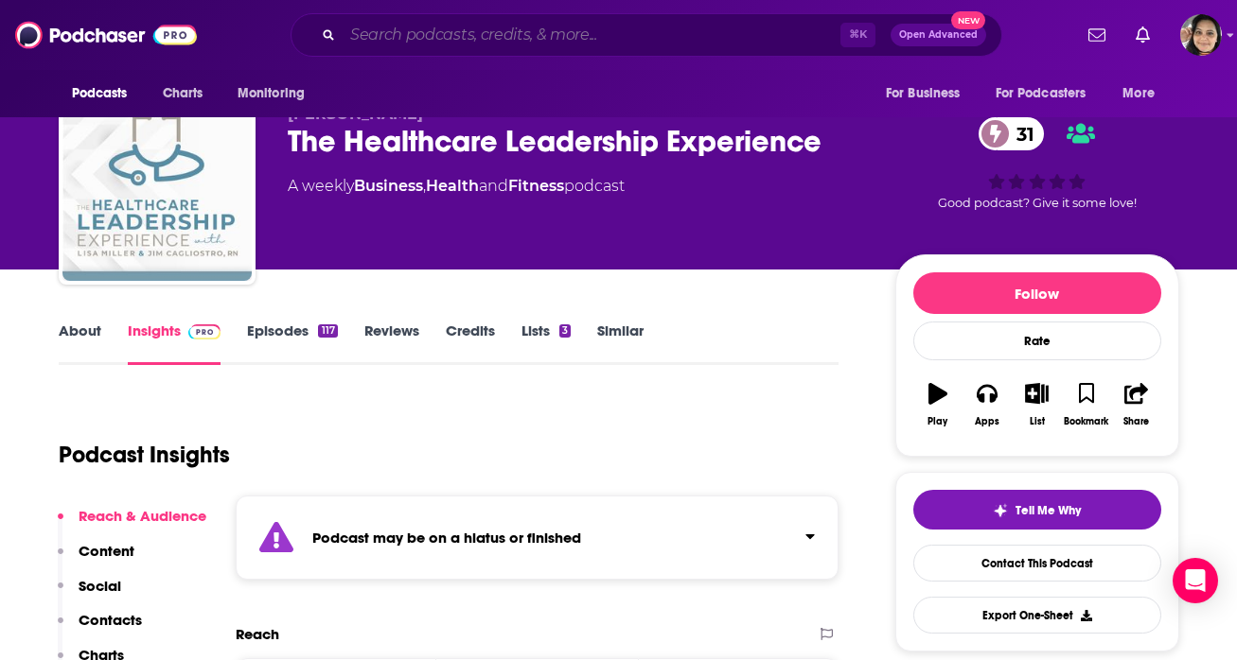
click at [488, 35] on input "Search podcasts, credits, & more..." at bounding box center [592, 35] width 498 height 30
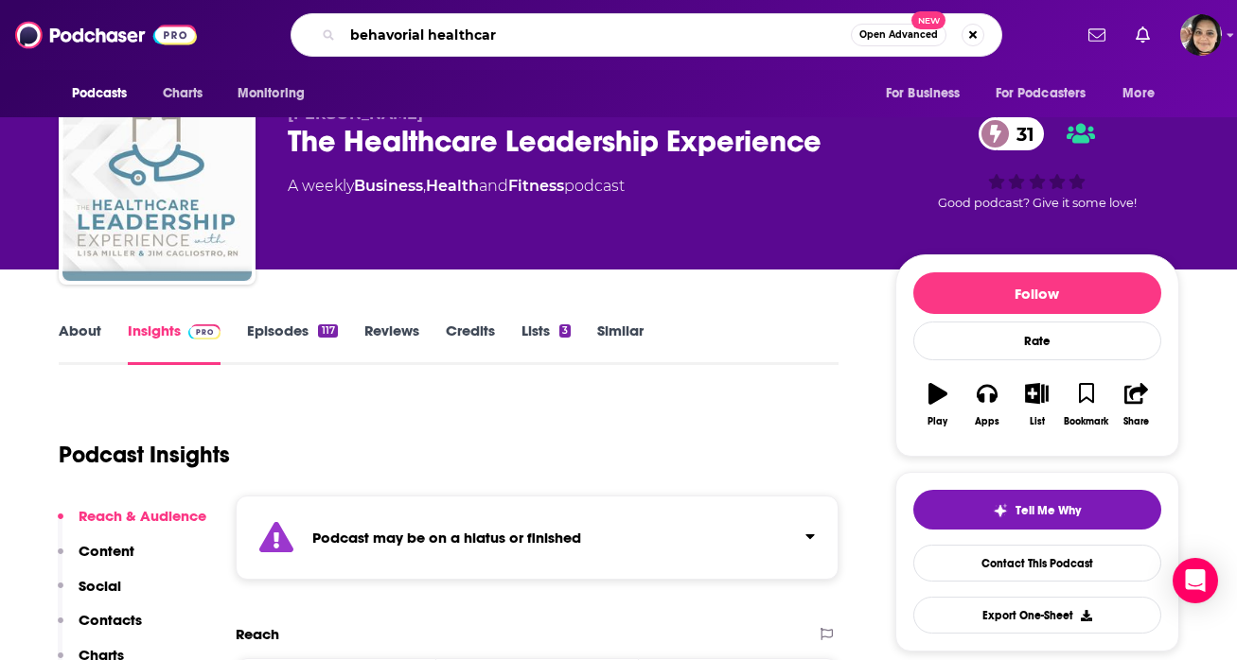
type input "behavorial healthcare"
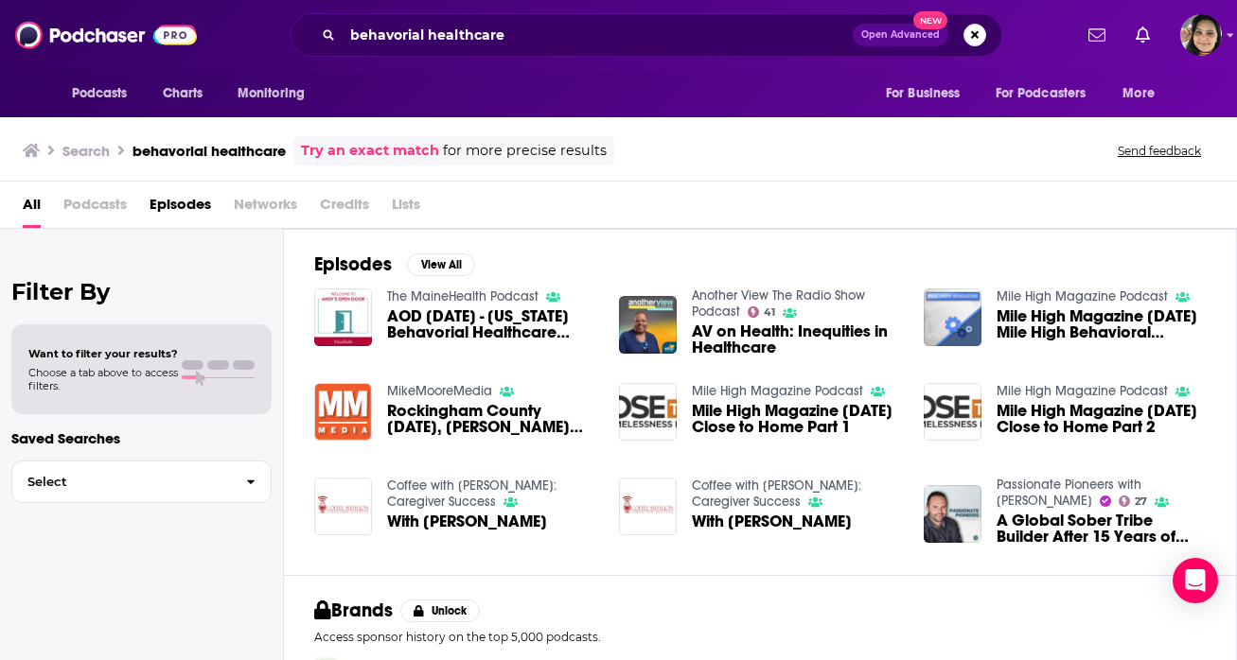
click at [95, 208] on span "Podcasts" at bounding box center [94, 208] width 63 height 39
click at [658, 343] on img "AV on Health: Inequities in Healthcare" at bounding box center [648, 325] width 58 height 58
click at [498, 32] on input "behavorial healthcare" at bounding box center [598, 35] width 510 height 30
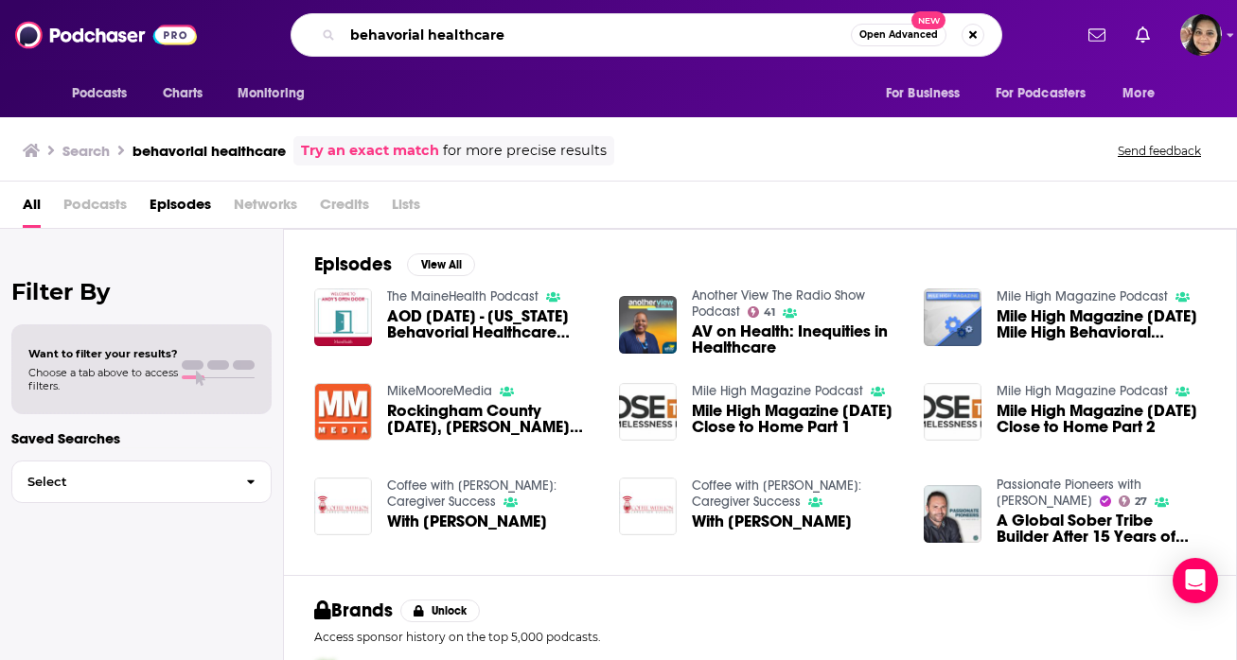
click at [498, 32] on input "behavorial healthcare" at bounding box center [597, 35] width 508 height 30
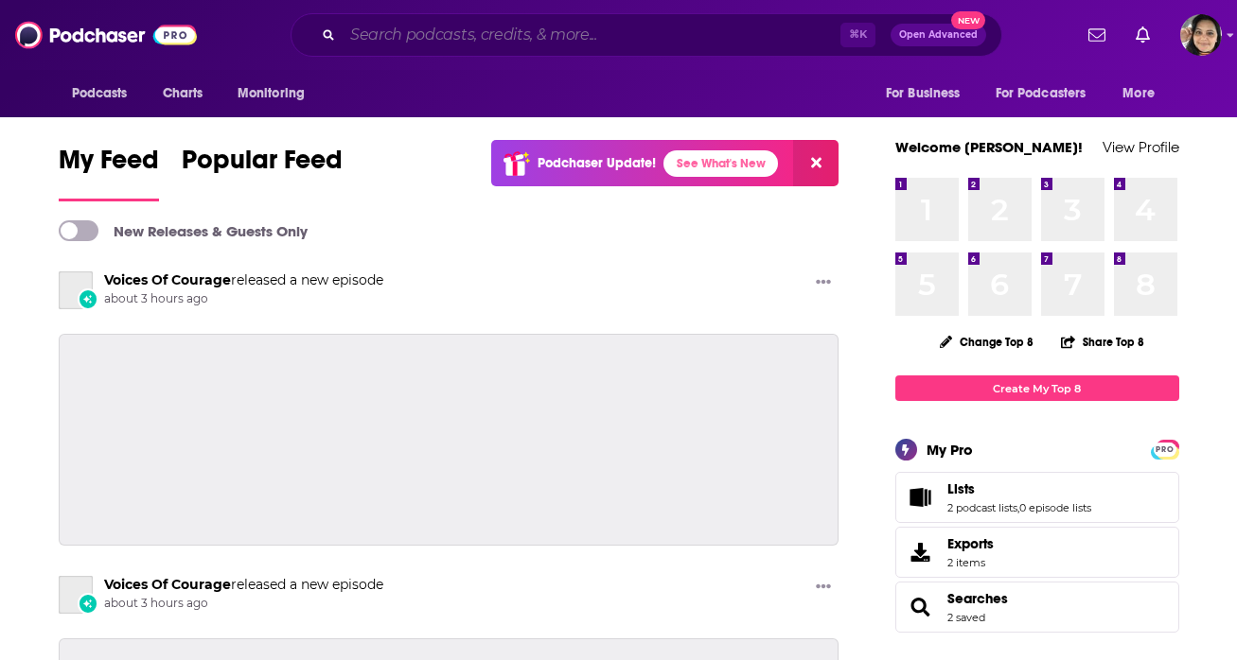
click at [459, 35] on input "Search podcasts, credits, & more..." at bounding box center [592, 35] width 498 height 30
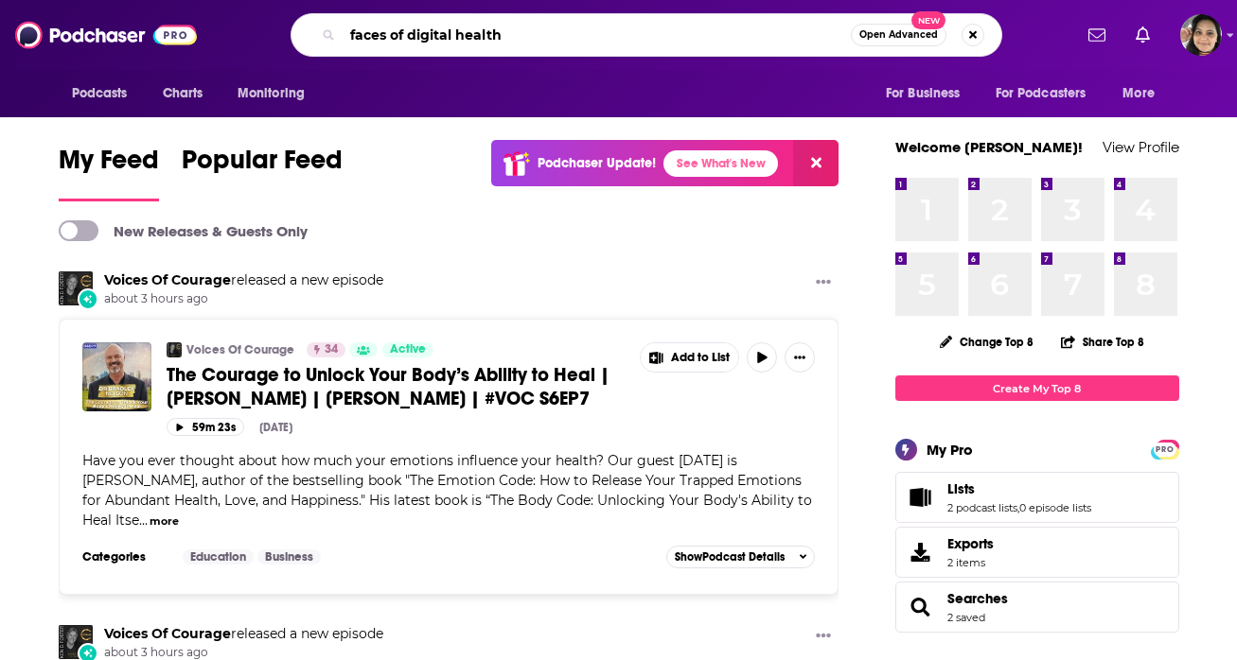
type input "faces of digital health"
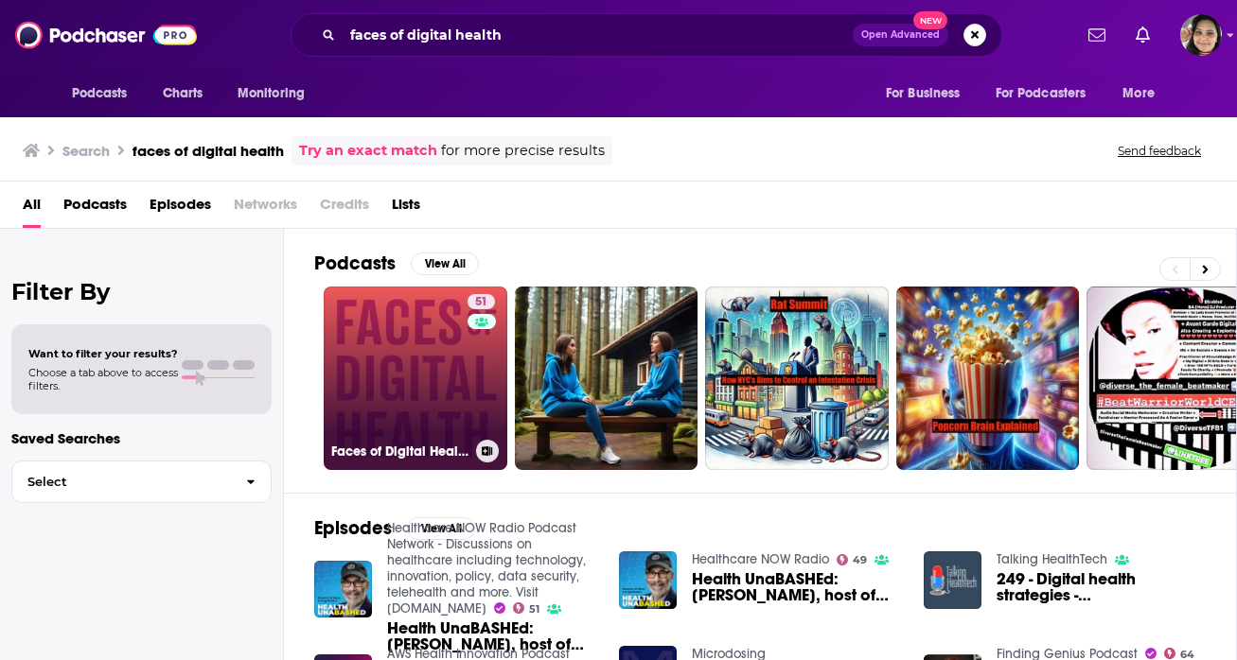
click at [379, 367] on link "51 Faces of Digital Health" at bounding box center [416, 379] width 184 height 184
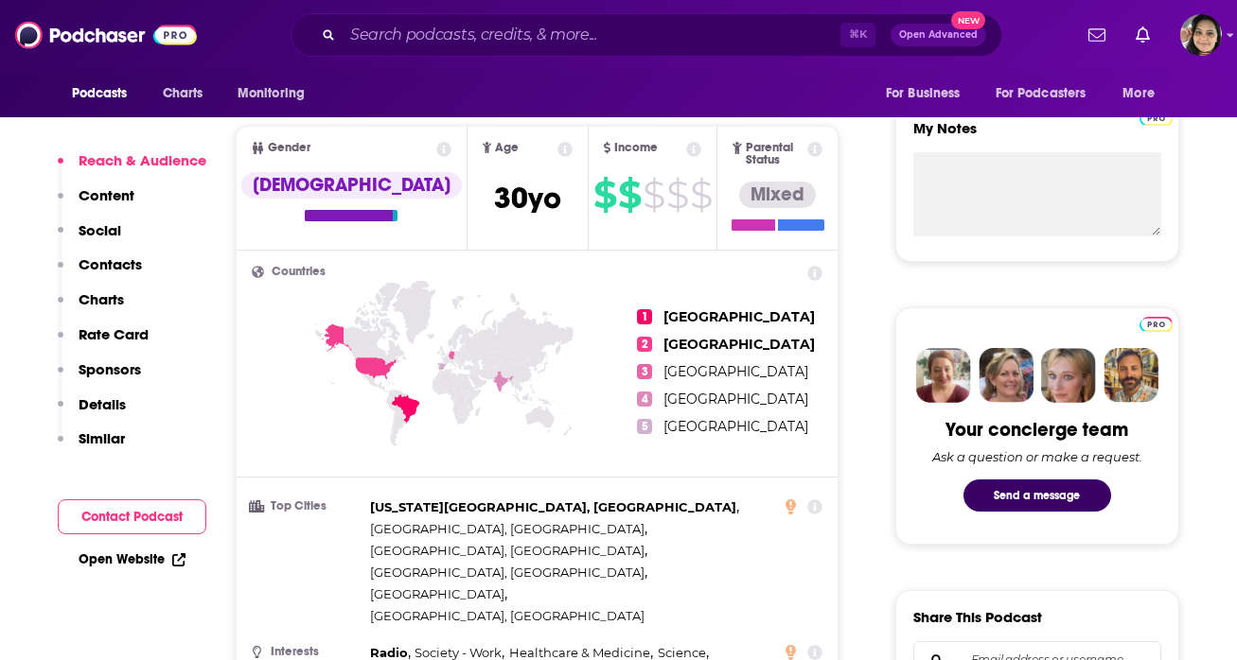
scroll to position [667, 0]
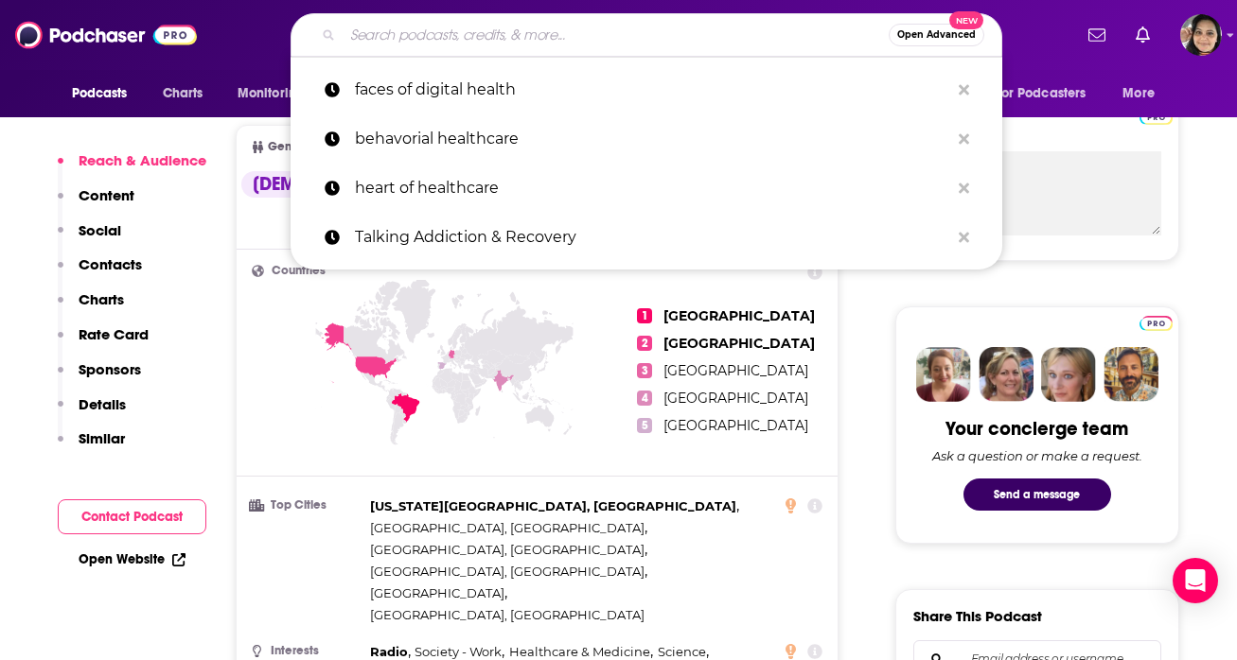
click at [543, 24] on input "Search podcasts, credits, & more..." at bounding box center [616, 35] width 546 height 30
paste input "Vital Signs with [PERSON_NAME] and [PERSON_NAME]"
type input "Vital Signs with [PERSON_NAME] and [PERSON_NAME]"
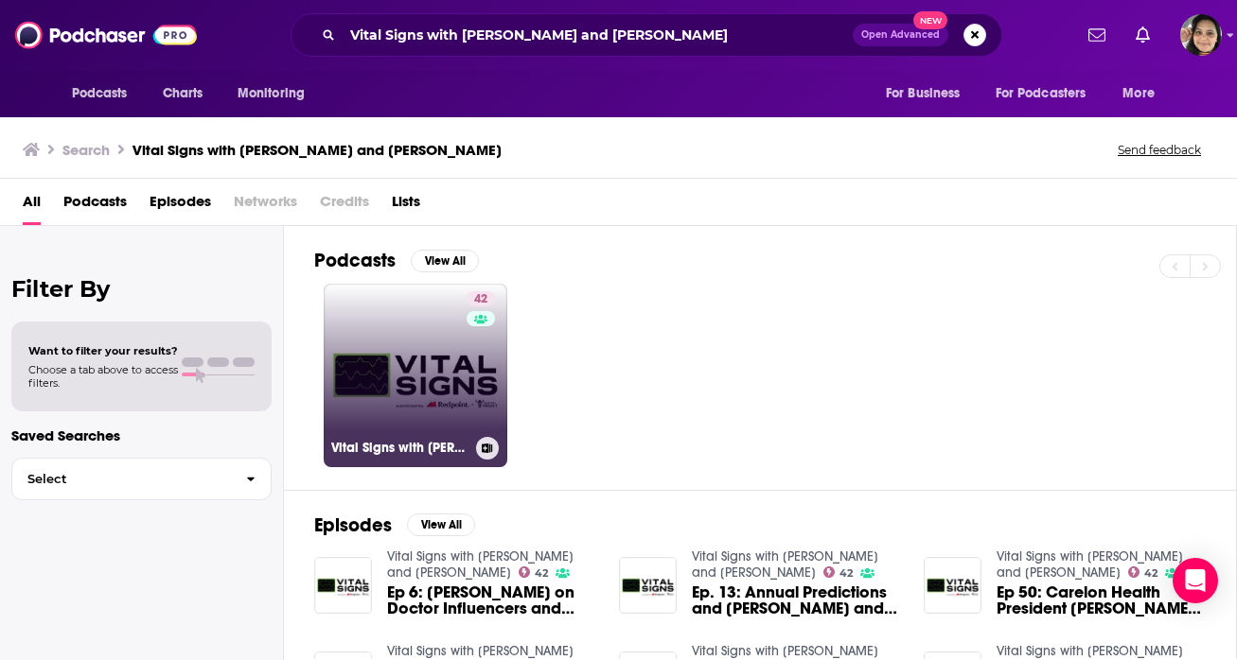
click at [383, 341] on link "42 Vital Signs with [PERSON_NAME] and [PERSON_NAME]" at bounding box center [416, 376] width 184 height 184
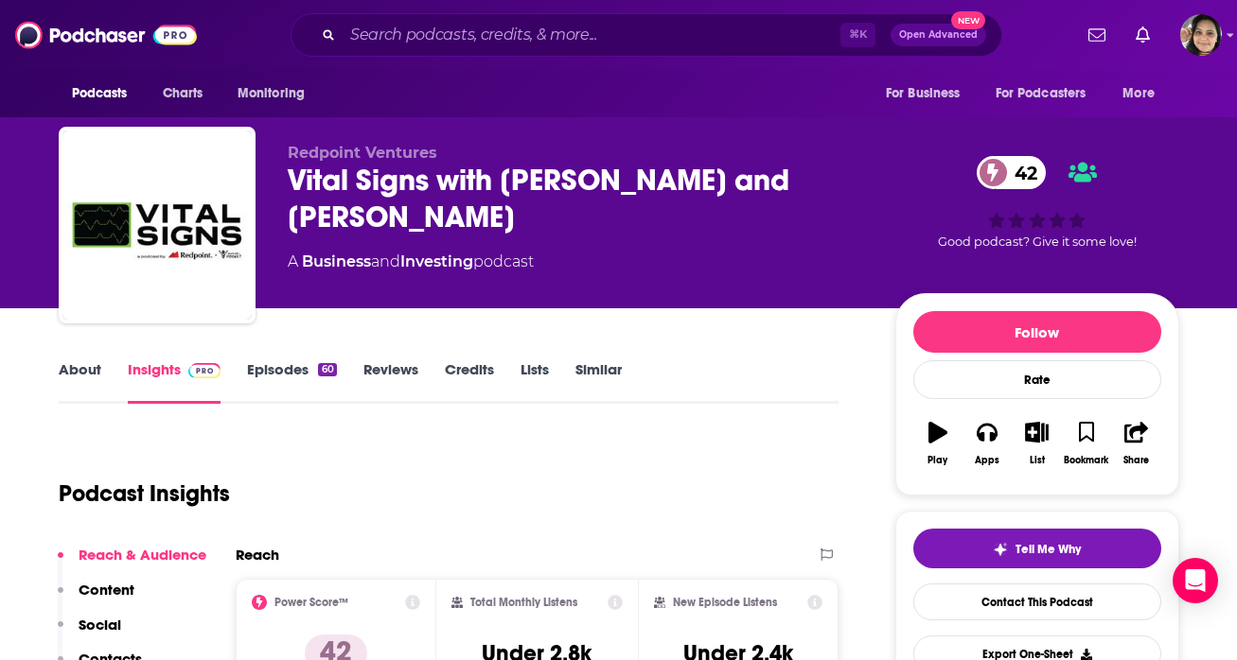
click at [82, 378] on link "About" at bounding box center [80, 382] width 43 height 44
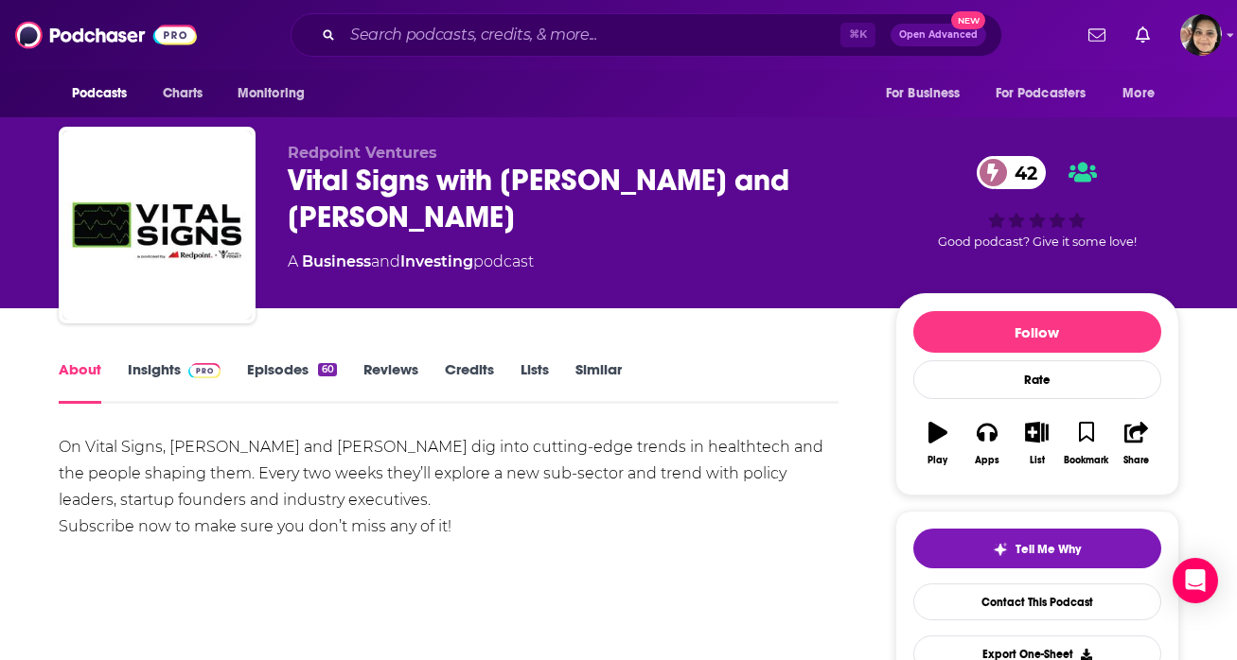
click at [183, 373] on span at bounding box center [201, 369] width 41 height 18
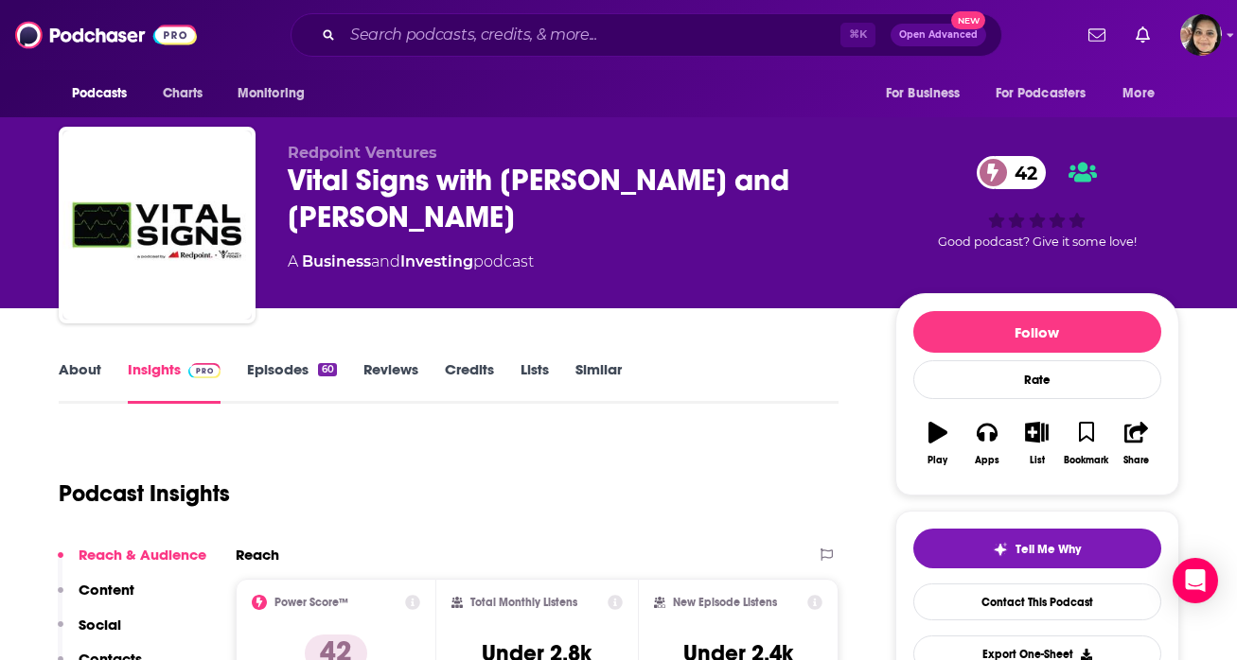
click at [263, 373] on link "Episodes 60" at bounding box center [291, 382] width 89 height 44
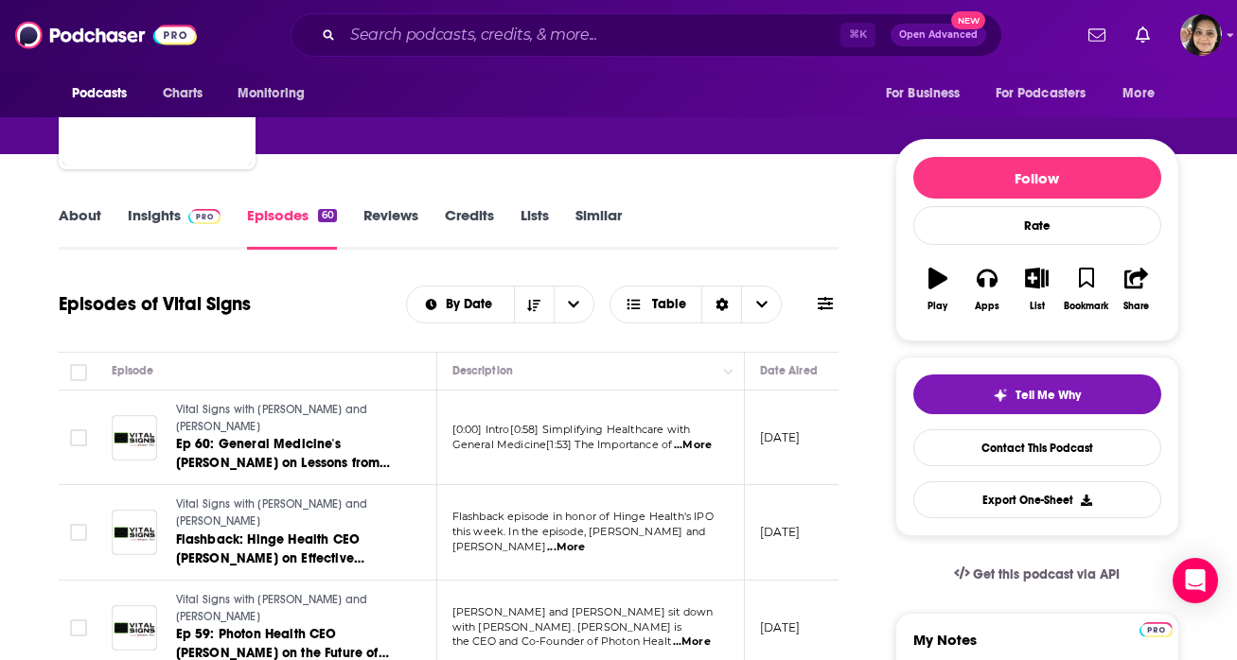
scroll to position [150, 0]
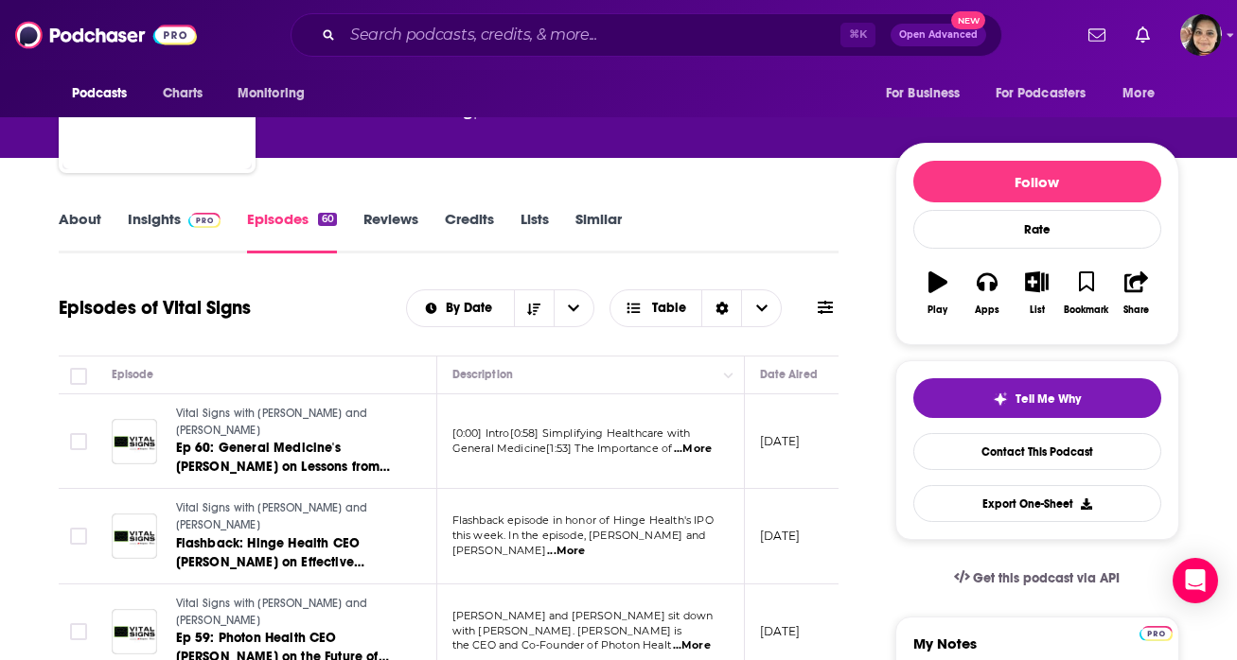
click at [600, 220] on link "Similar" at bounding box center [598, 232] width 46 height 44
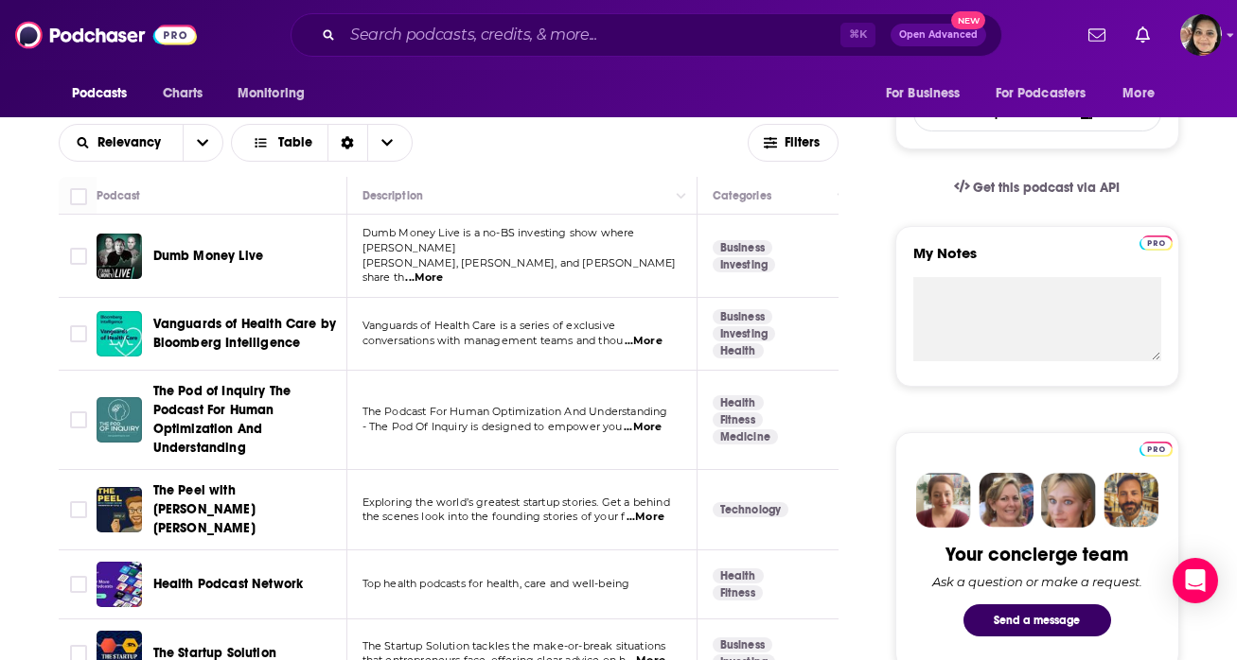
scroll to position [547, 0]
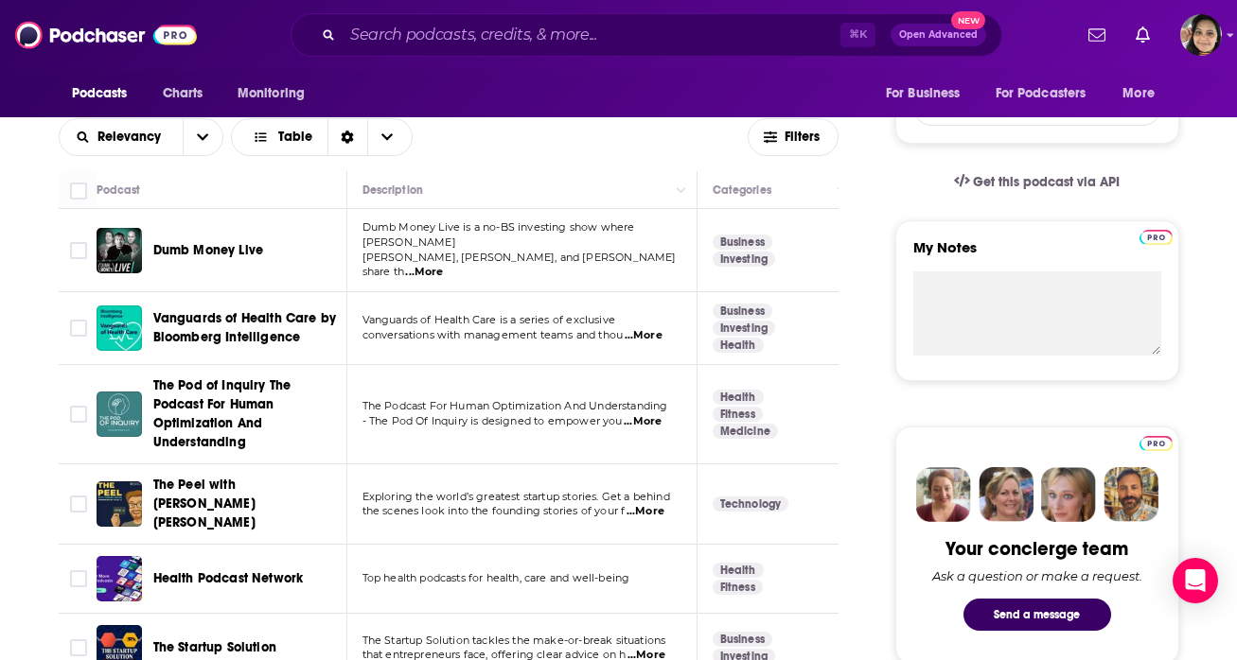
click at [659, 328] on span "...More" at bounding box center [643, 335] width 38 height 15
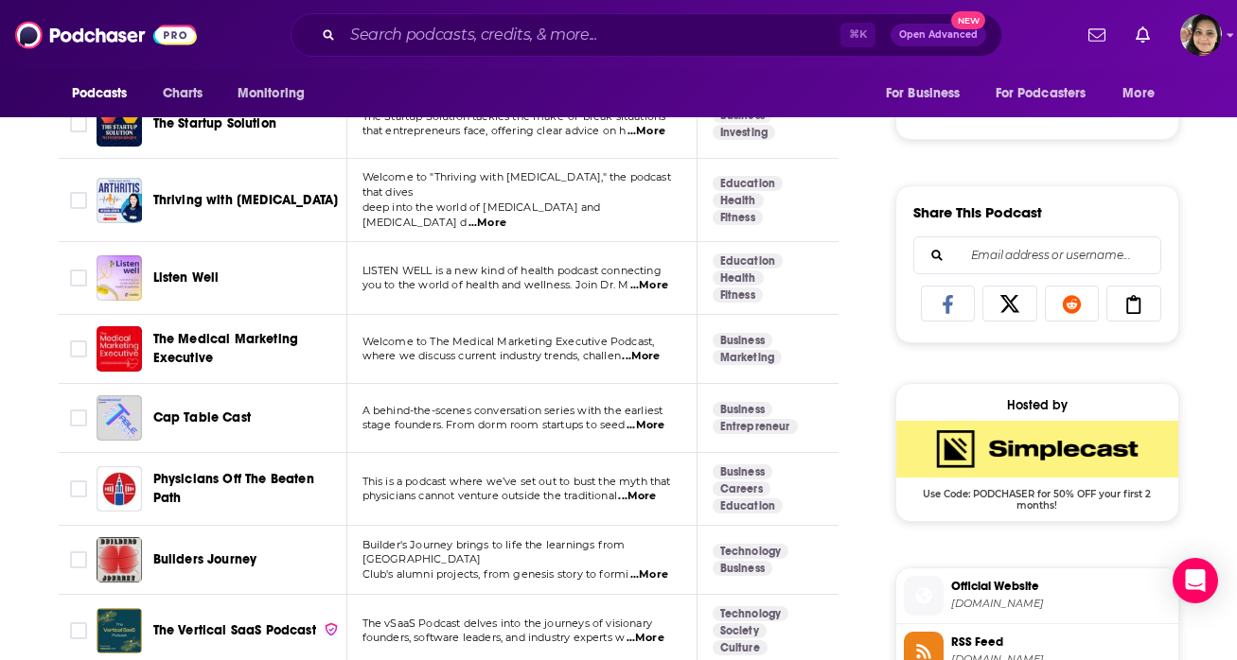
scroll to position [1234, 0]
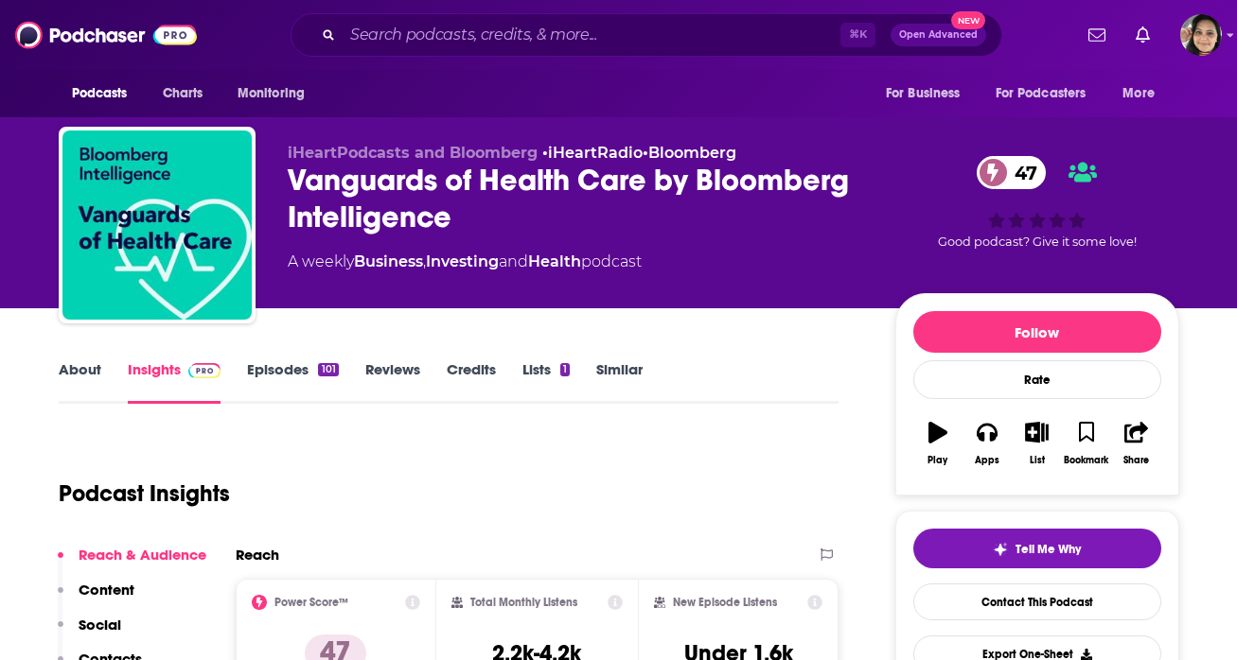
click at [273, 365] on link "Episodes 101" at bounding box center [292, 382] width 91 height 44
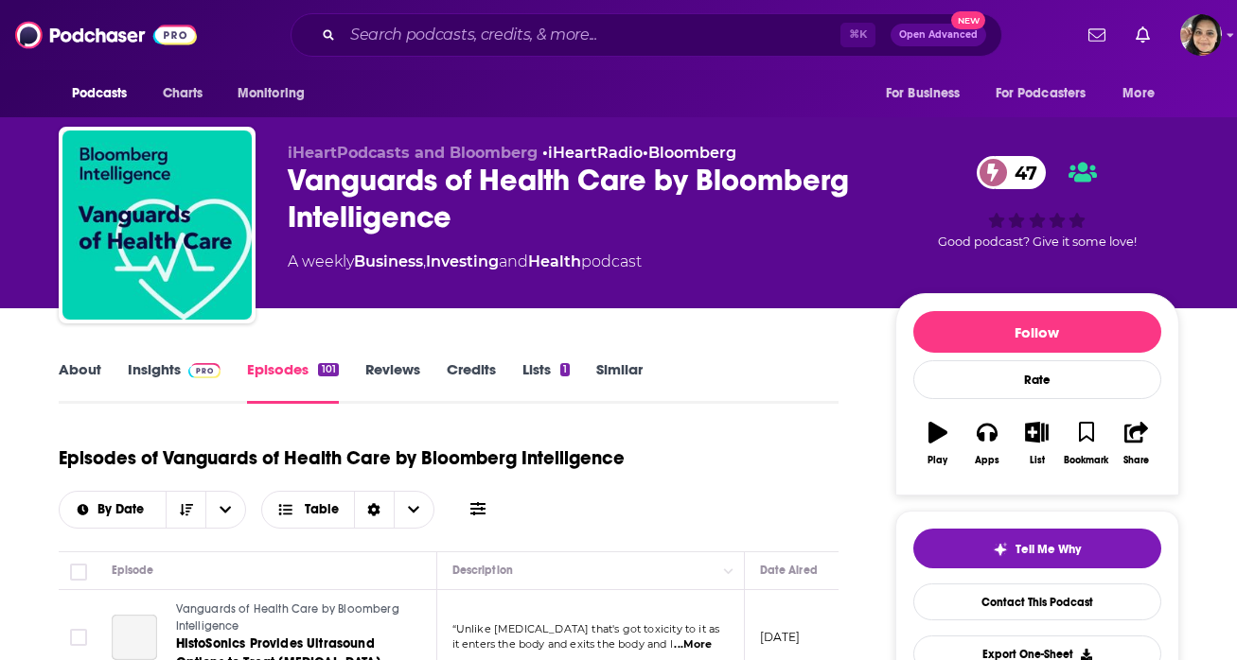
scroll to position [315, 0]
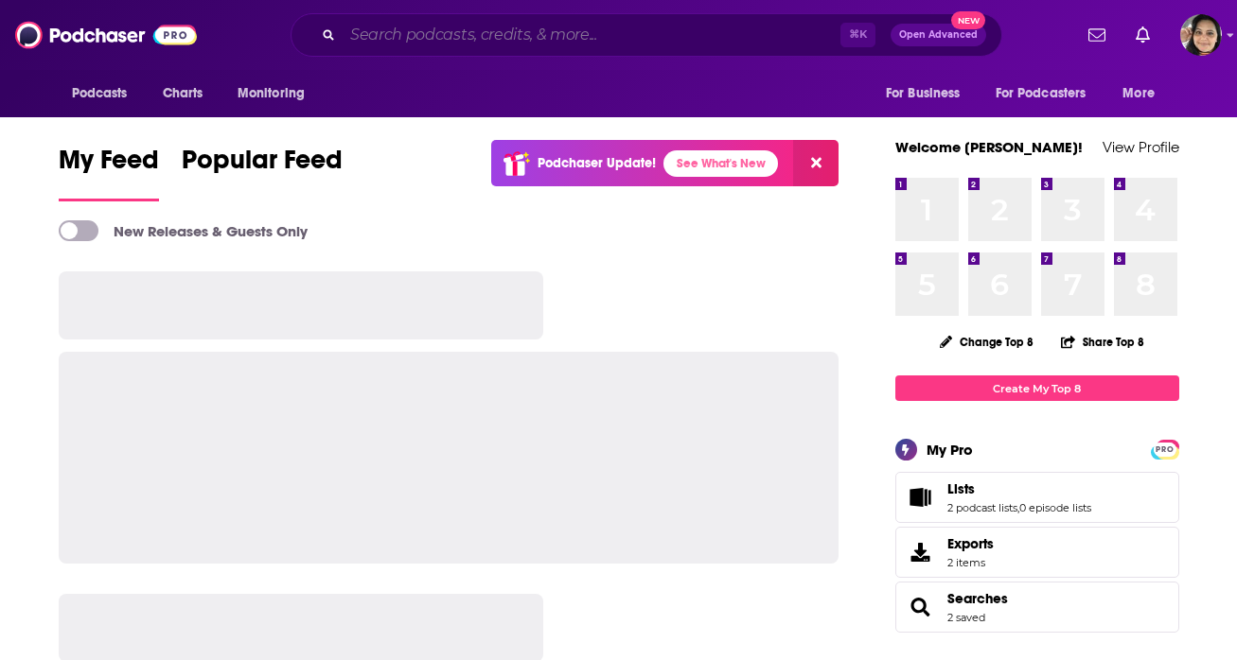
click at [544, 44] on input "Search podcasts, credits, & more..." at bounding box center [592, 35] width 498 height 30
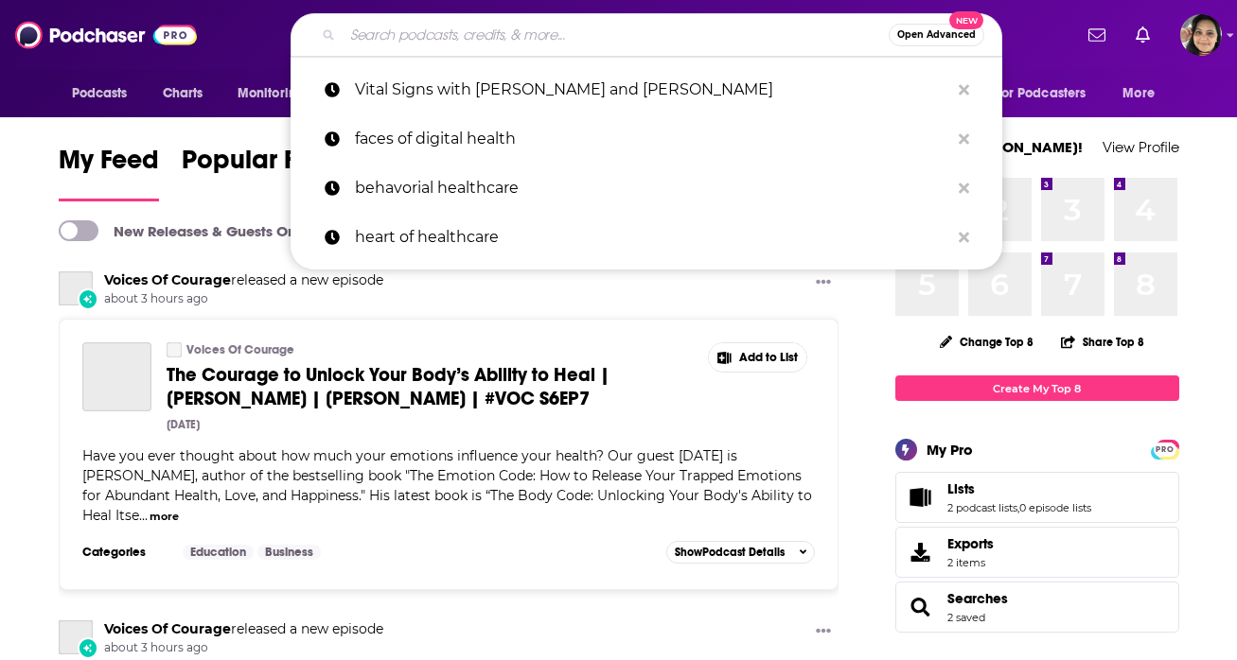
paste input "Outcomes Rocket"
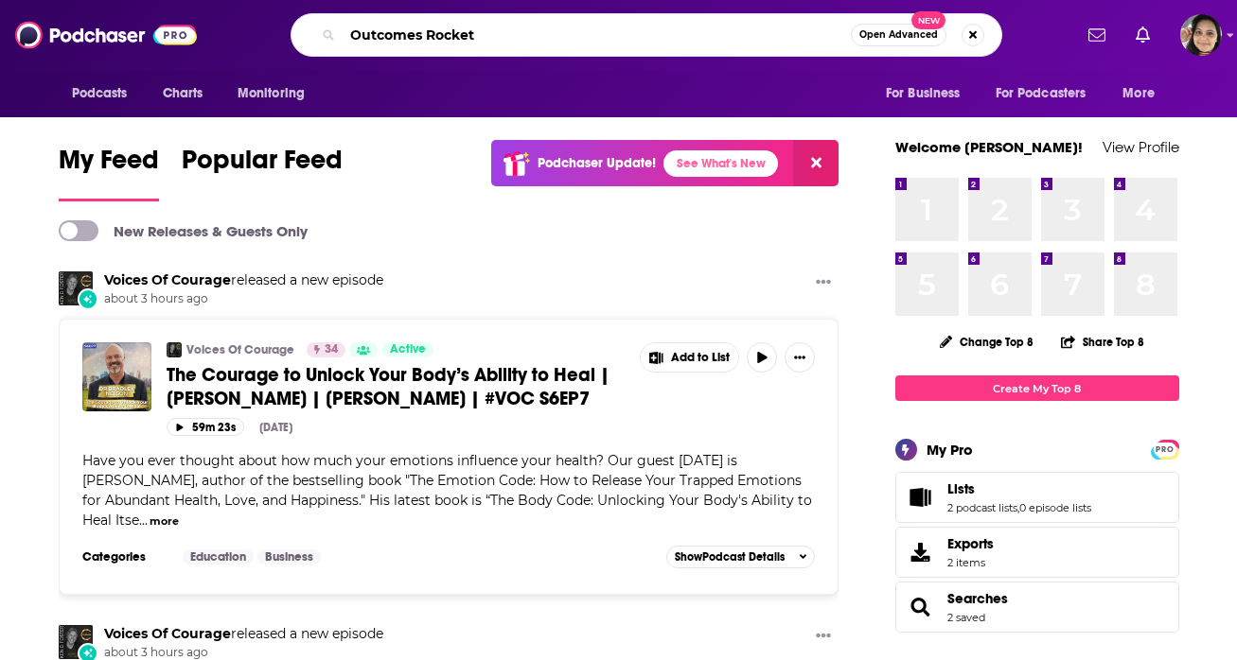
type input "Outcomes Rocket"
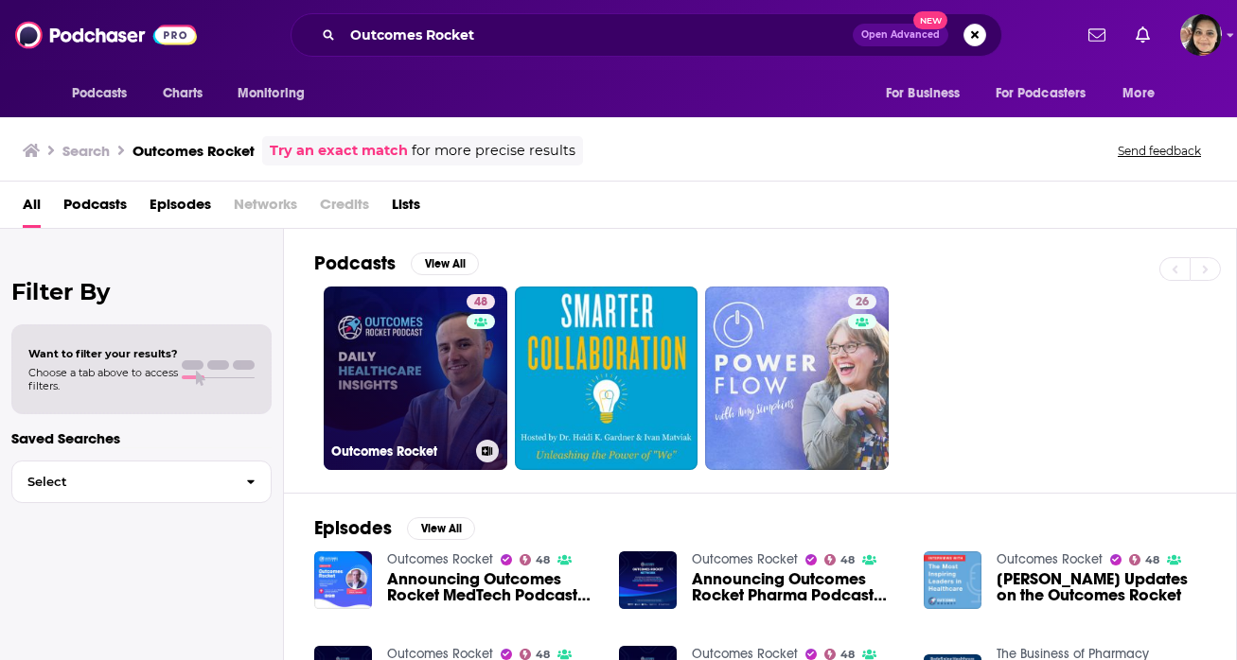
click at [412, 353] on link "48 Outcomes Rocket" at bounding box center [416, 379] width 184 height 184
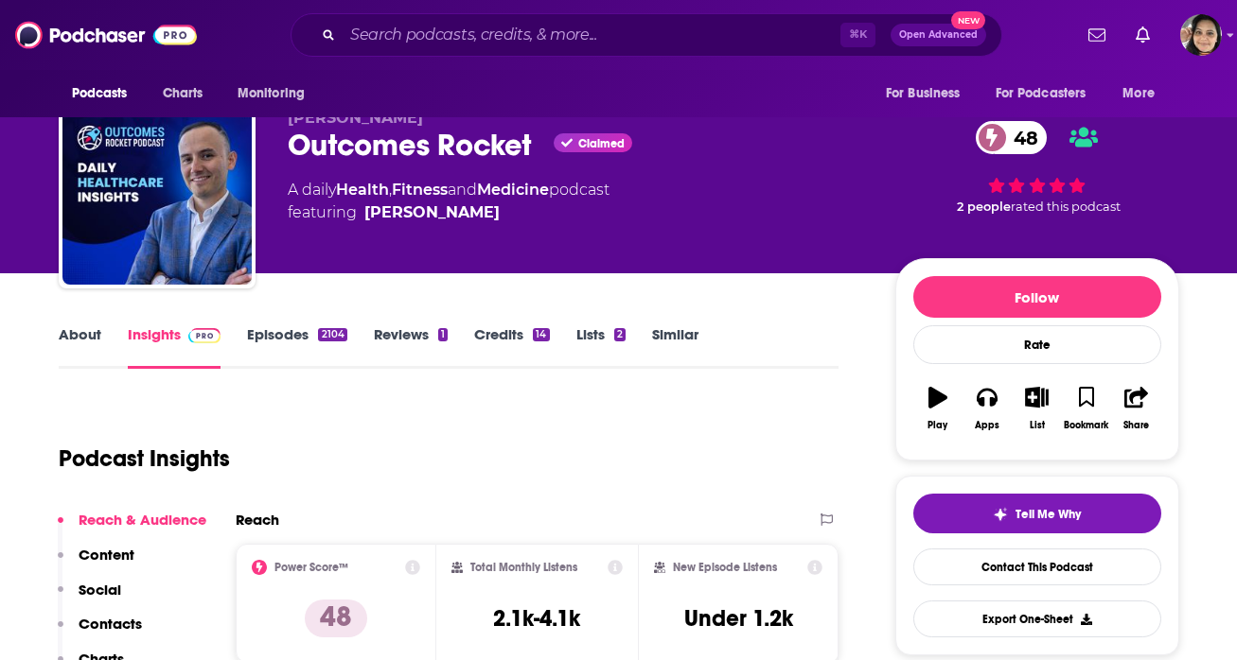
scroll to position [33, 0]
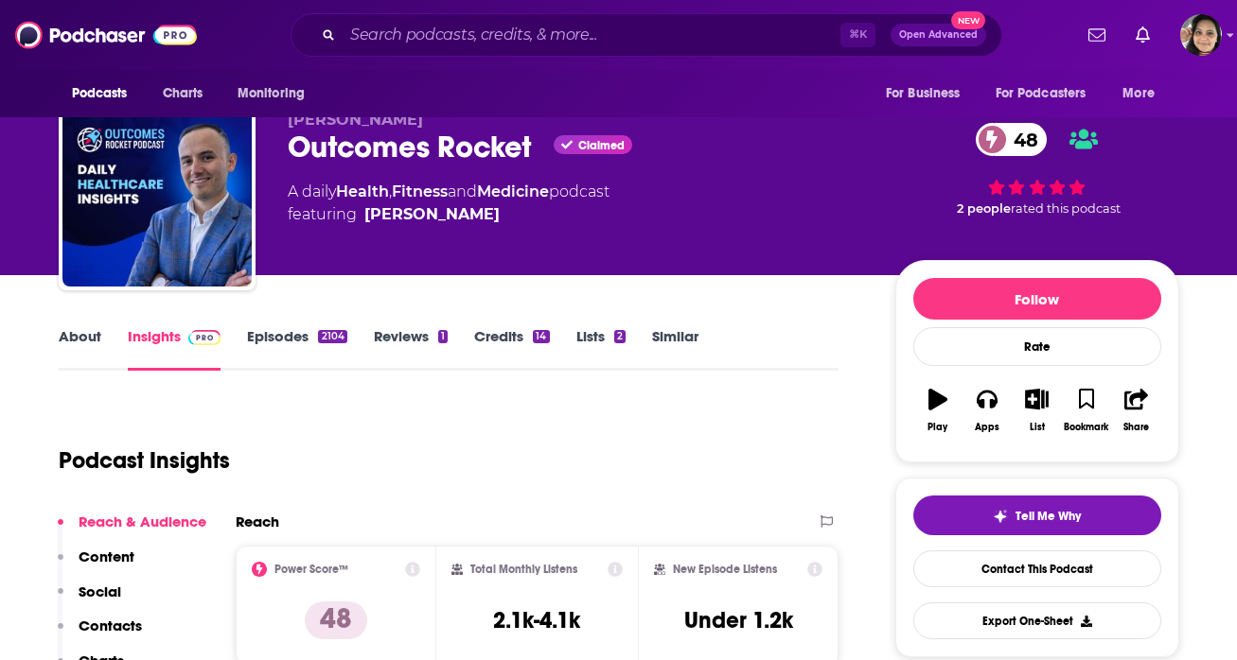
click at [268, 341] on link "Episodes 2104" at bounding box center [296, 349] width 99 height 44
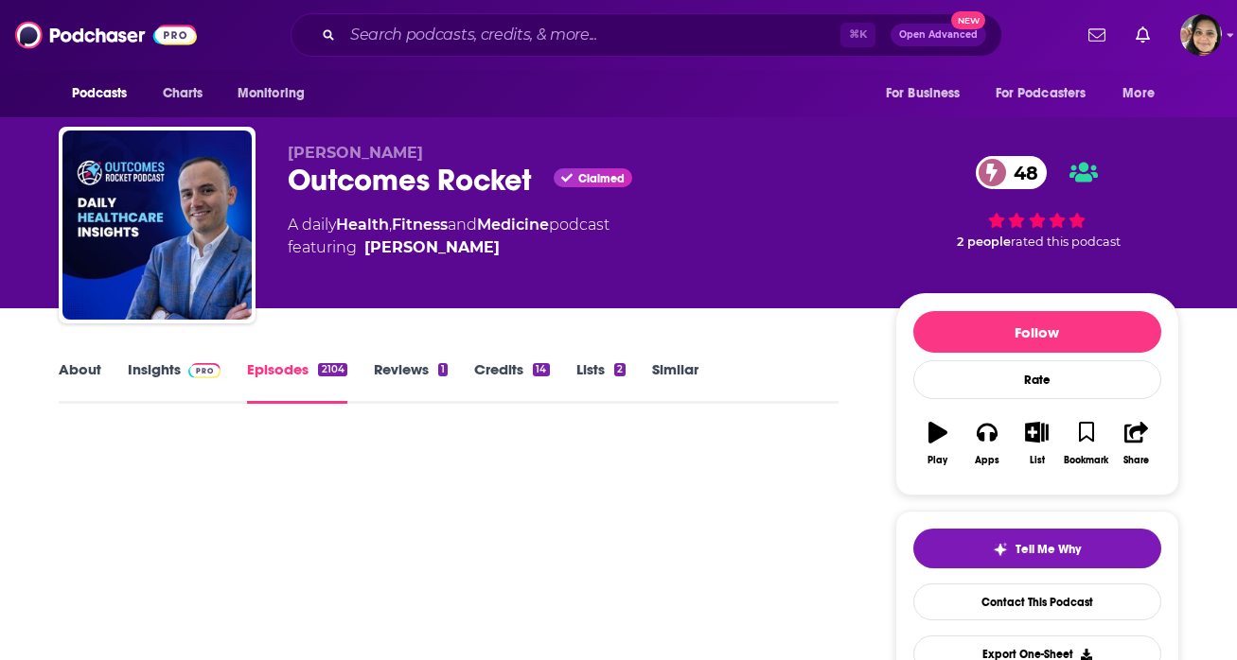
click at [163, 372] on link "Insights" at bounding box center [175, 382] width 94 height 44
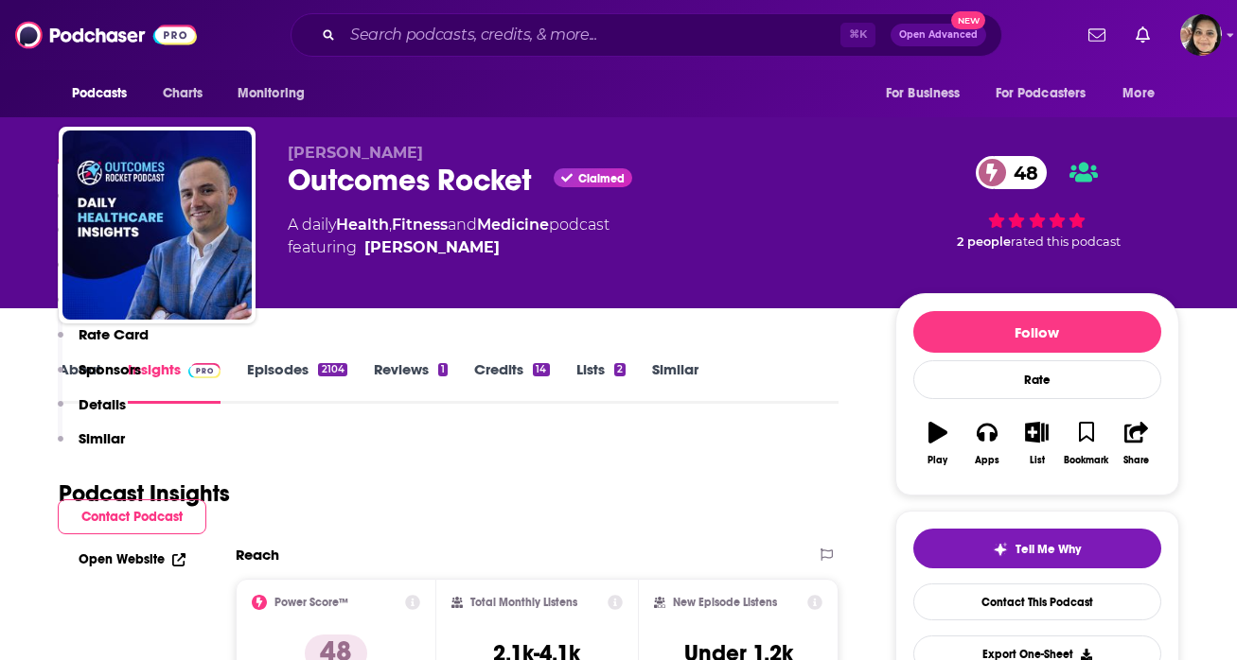
scroll to position [550, 0]
